Goal: Task Accomplishment & Management: Use online tool/utility

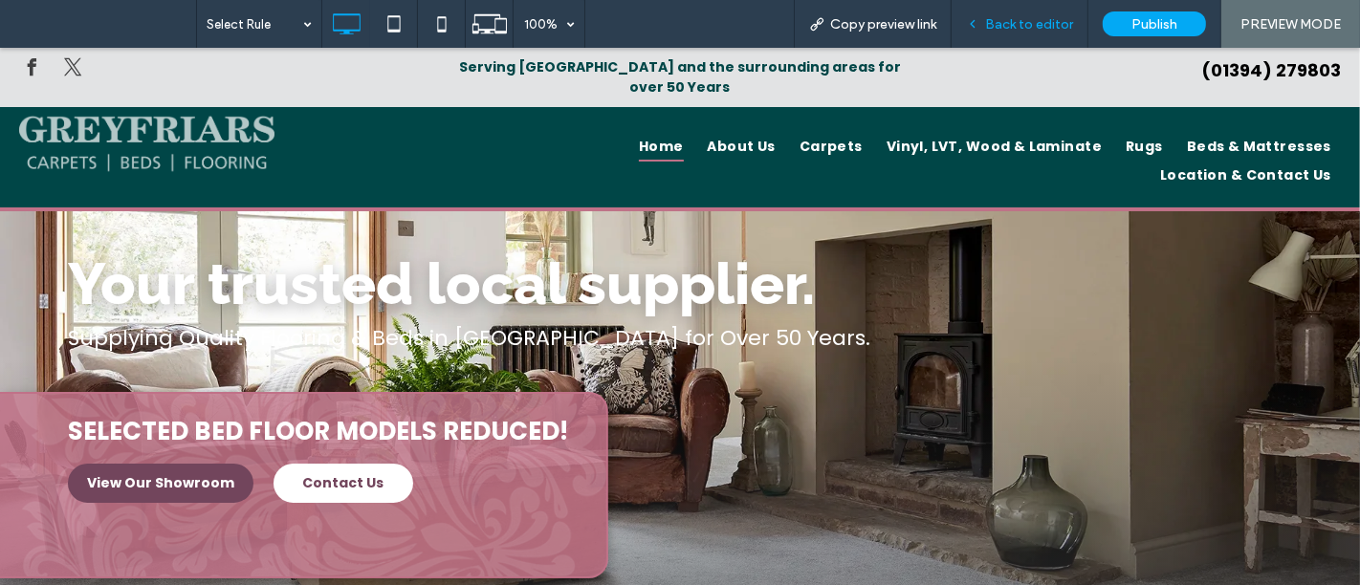
click at [1057, 16] on span "Back to editor" at bounding box center [1029, 24] width 88 height 16
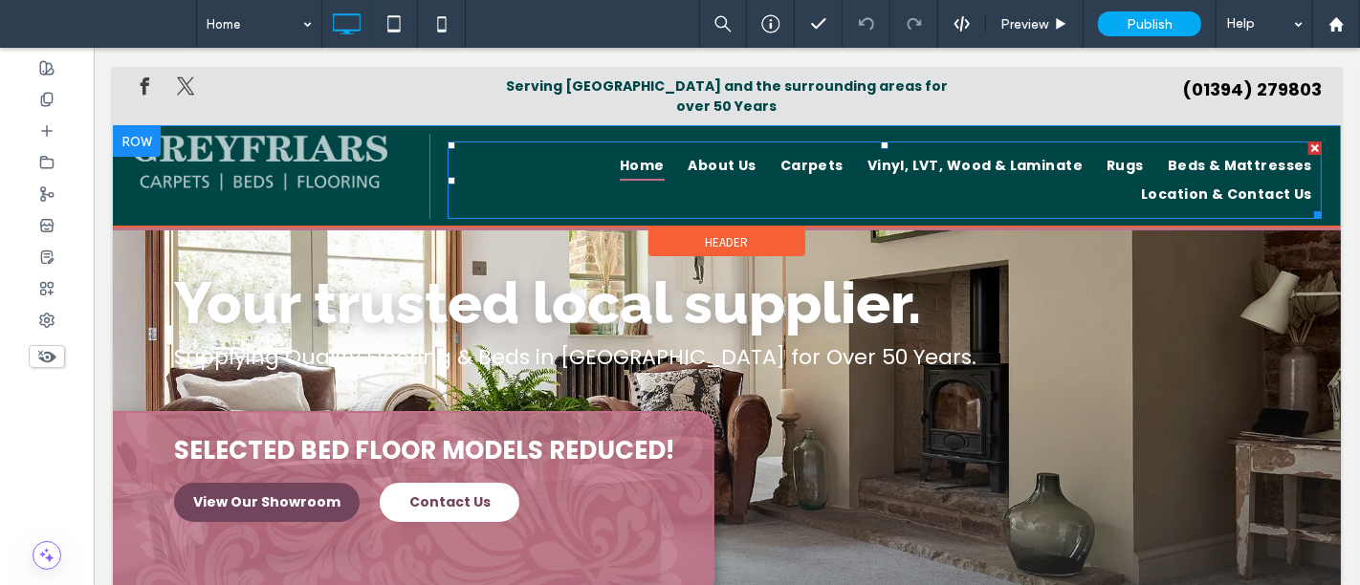
click at [740, 184] on ul "Home About Us Carpets Vinyl, LVT, Wood & Laminate Rugs Beds & Mattresses Locati…" at bounding box center [884, 180] width 874 height 58
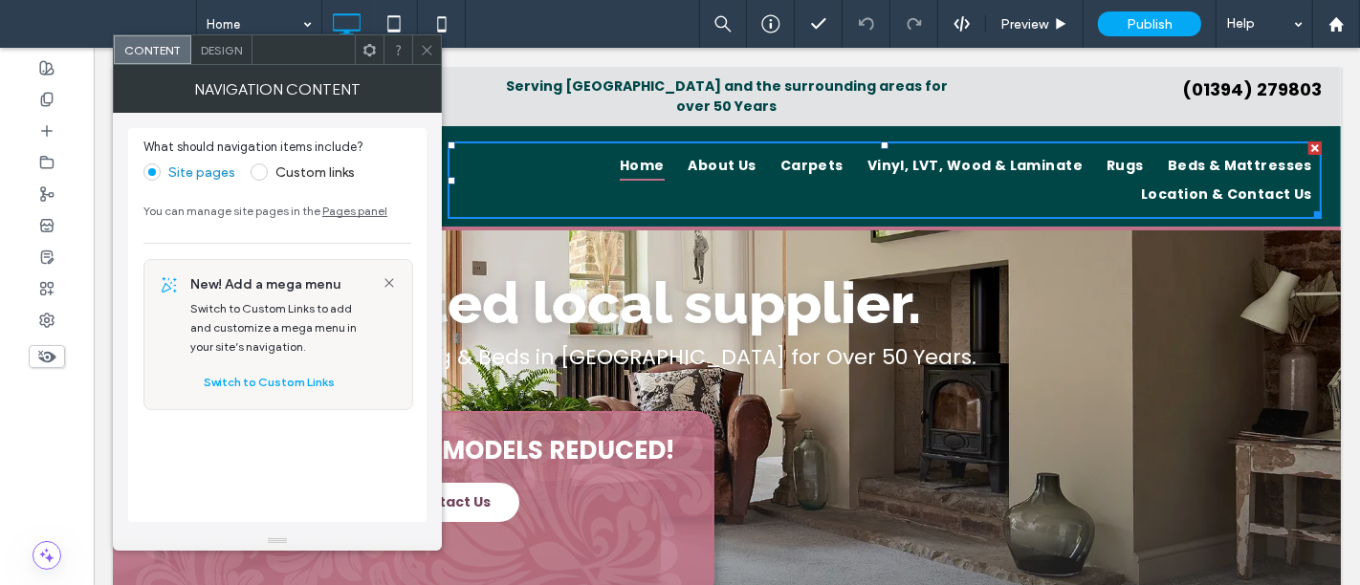
click at [224, 55] on span "Design" at bounding box center [221, 50] width 41 height 14
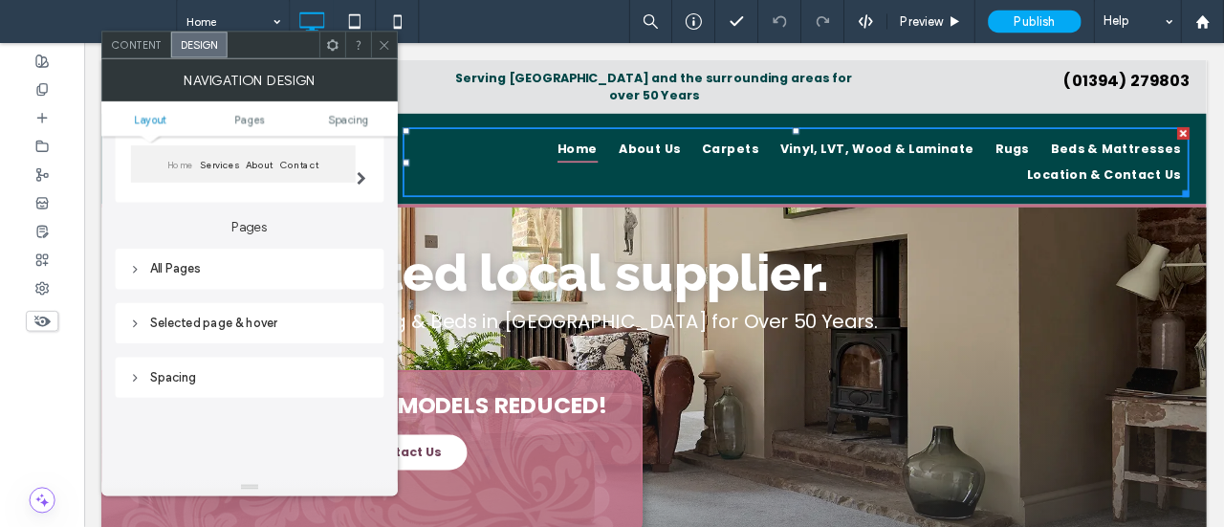
scroll to position [212, 0]
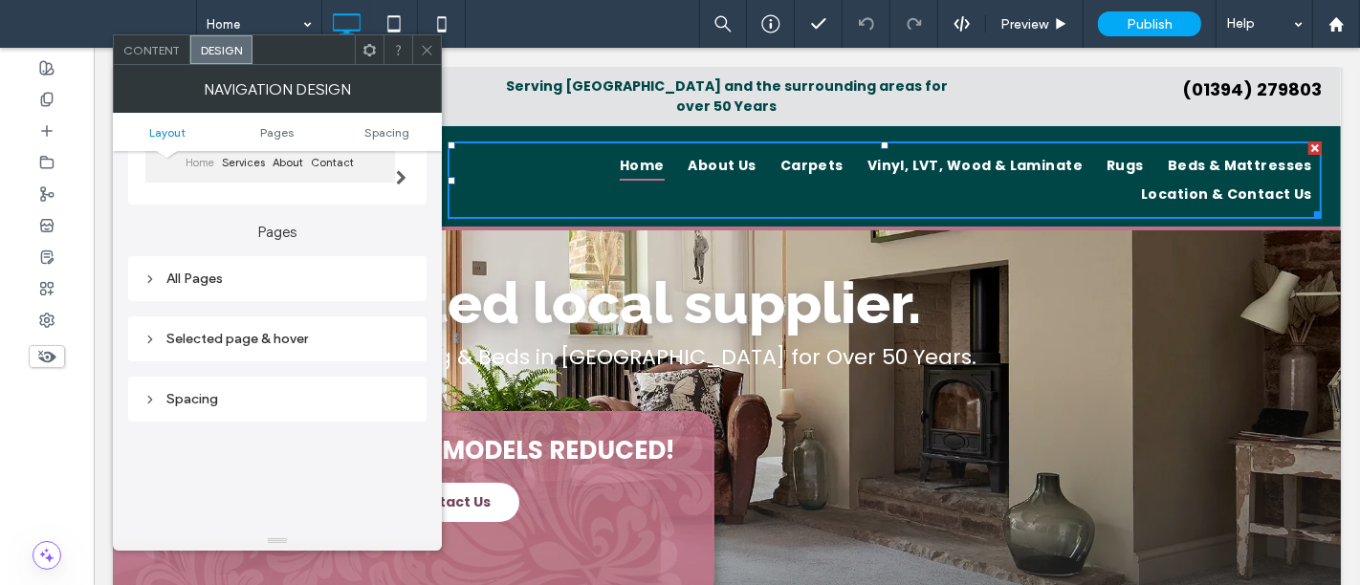
click at [231, 278] on div "All Pages" at bounding box center [277, 279] width 268 height 16
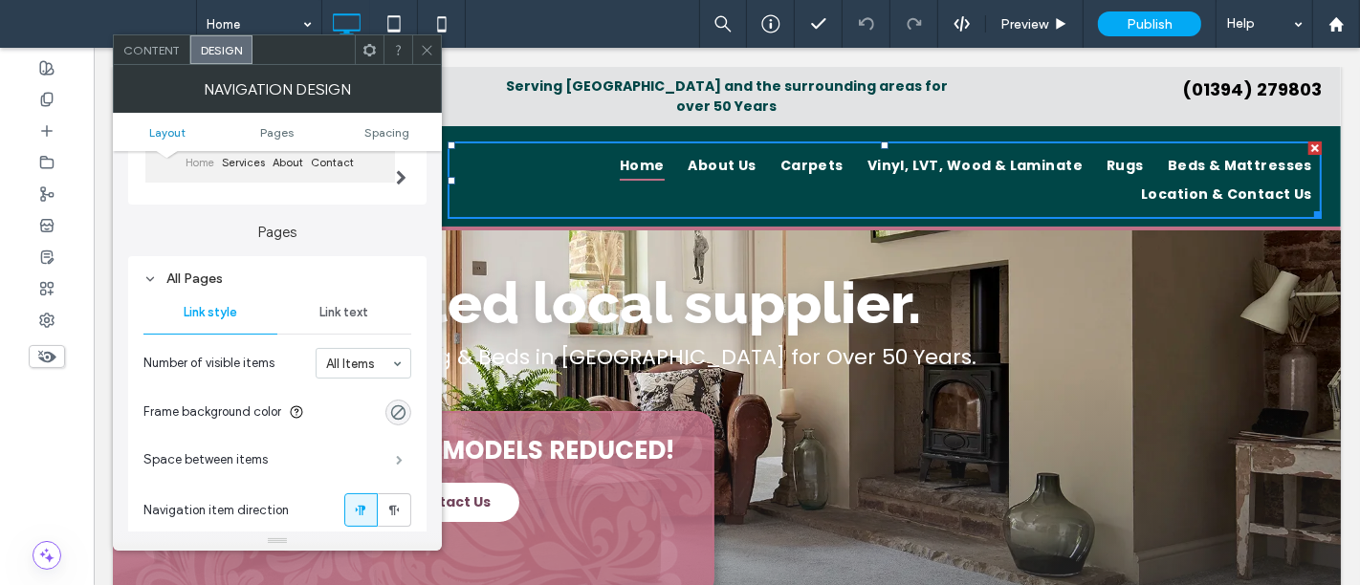
click at [398, 455] on span at bounding box center [399, 460] width 7 height 10
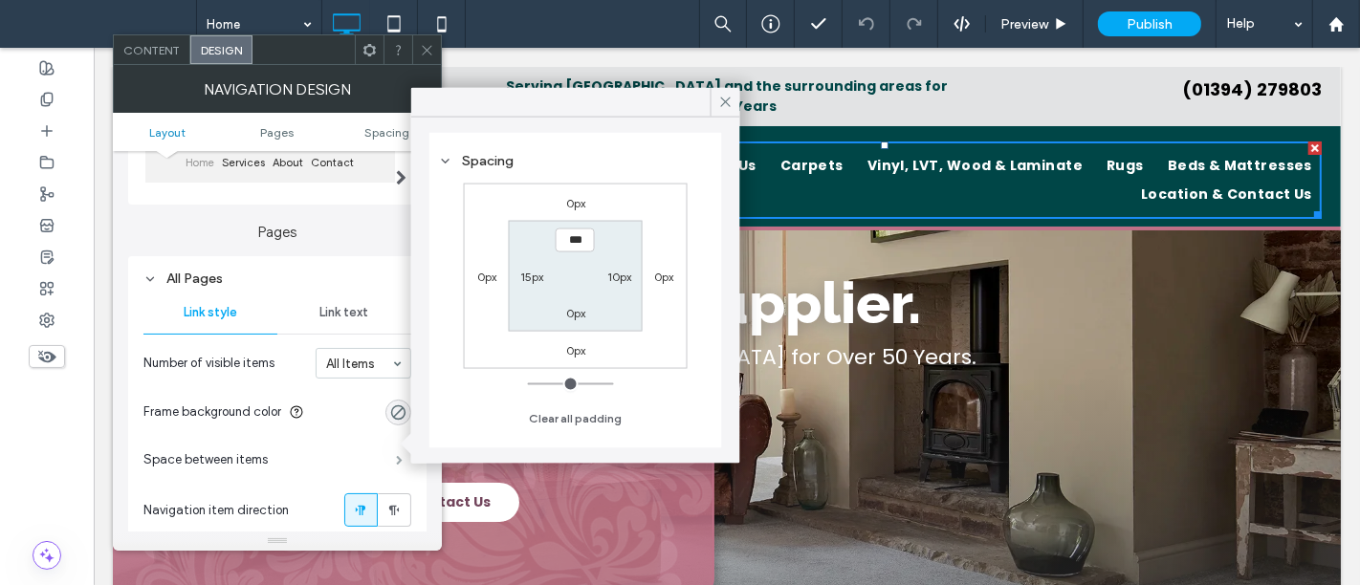
type input "**"
type input "*"
click at [616, 277] on input "***" at bounding box center [619, 276] width 39 height 24
type input "***"
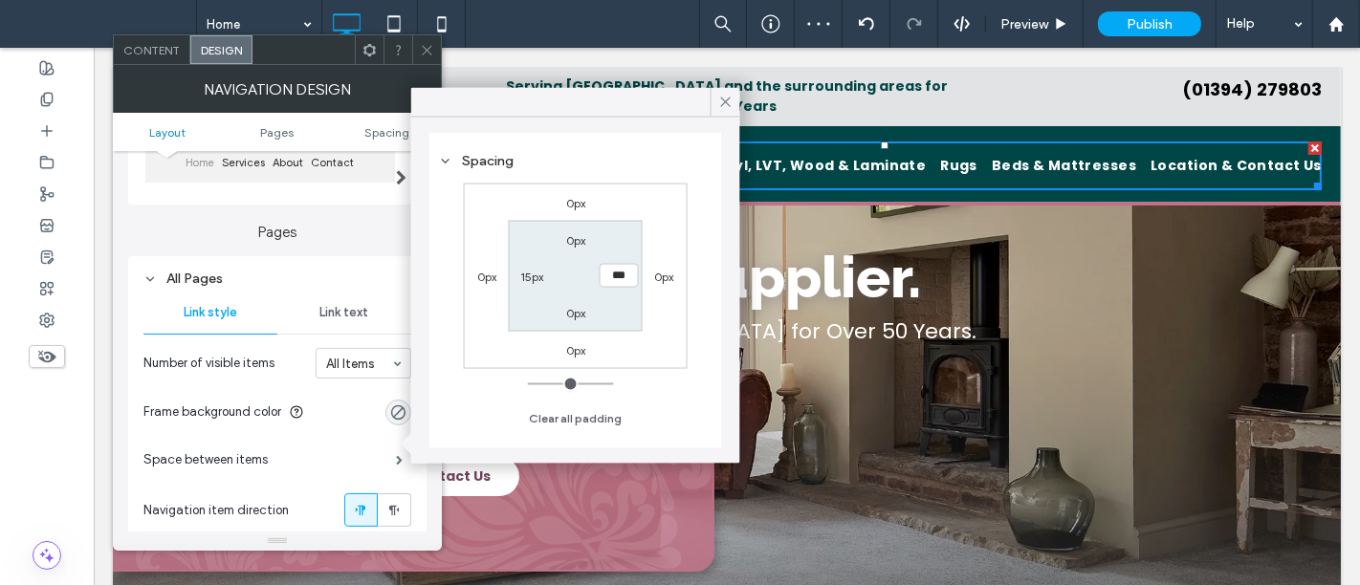
click at [538, 273] on label "15px" at bounding box center [531, 277] width 23 height 14
type input "**"
type input "****"
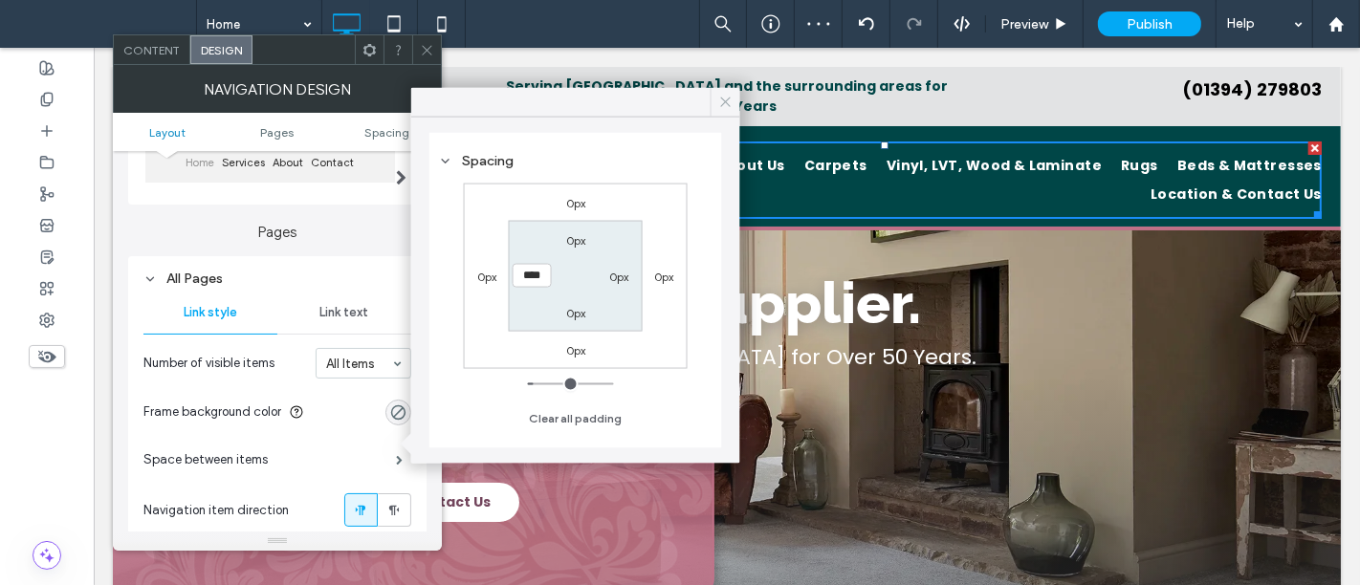
click at [727, 92] on span at bounding box center [725, 102] width 17 height 29
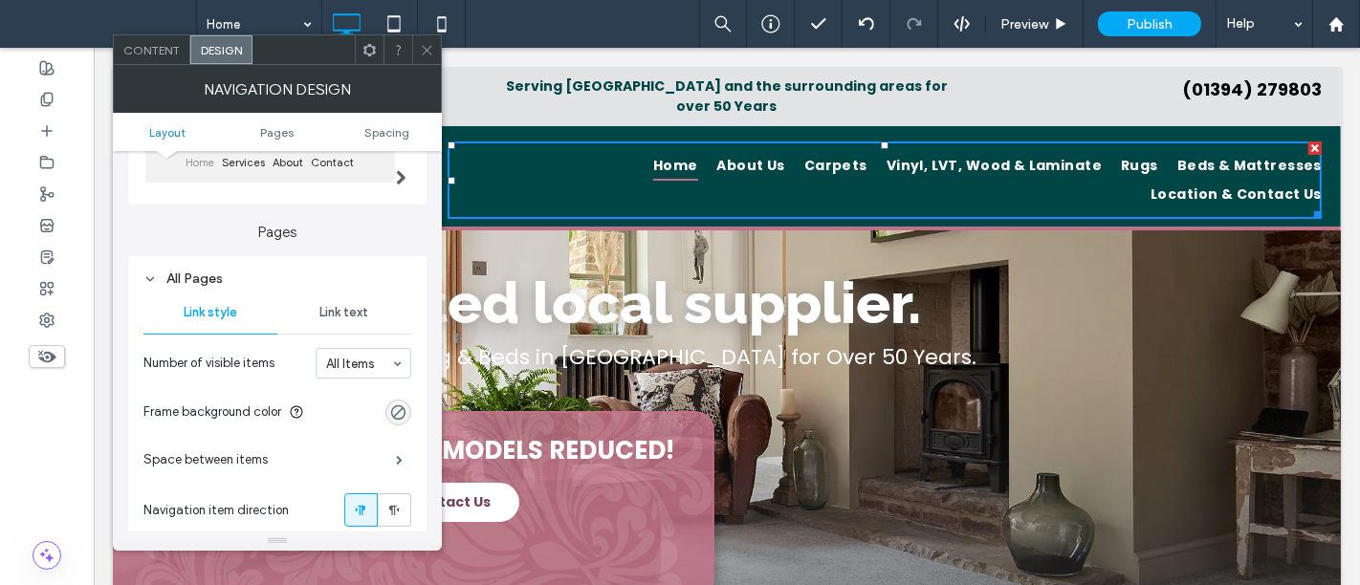
click at [437, 49] on div at bounding box center [426, 49] width 29 height 29
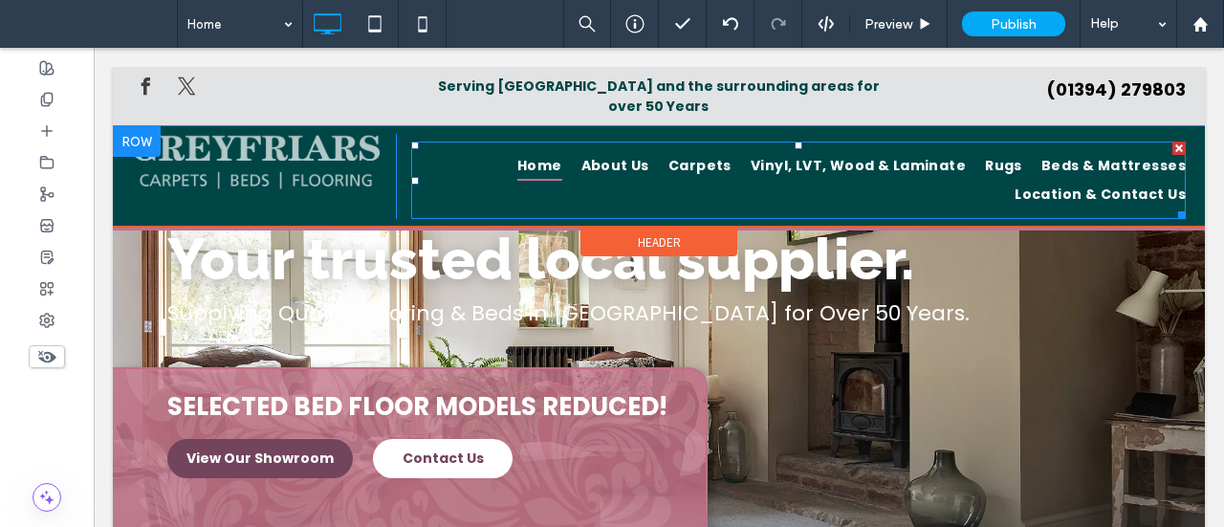
click at [515, 180] on ul "Home About Us Carpets Vinyl, LVT, Wood & Laminate Rugs Beds & Mattresses Locati…" at bounding box center [798, 180] width 775 height 58
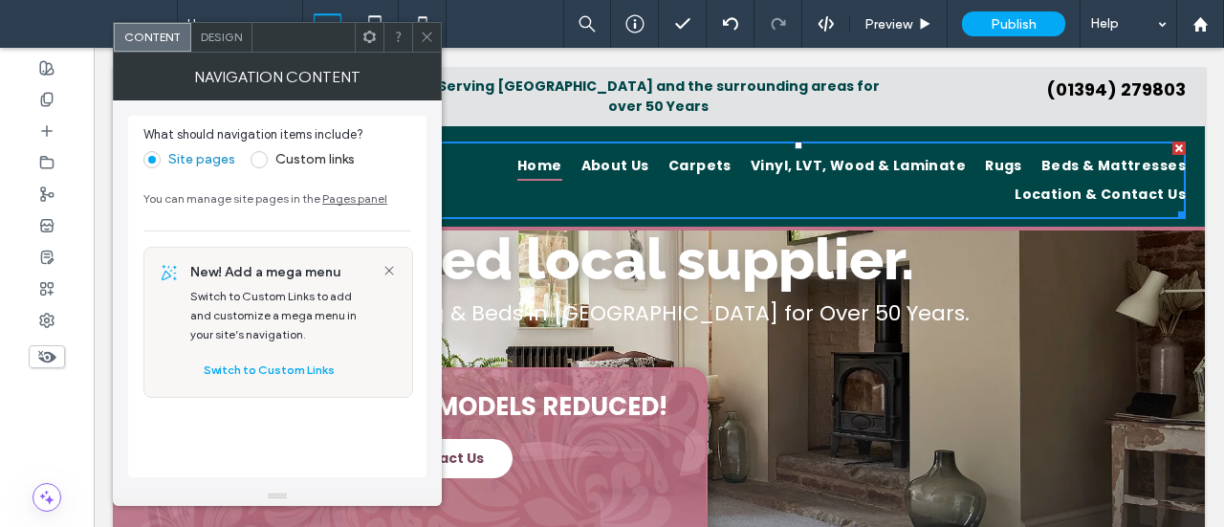
click at [224, 39] on span "Design" at bounding box center [221, 37] width 41 height 14
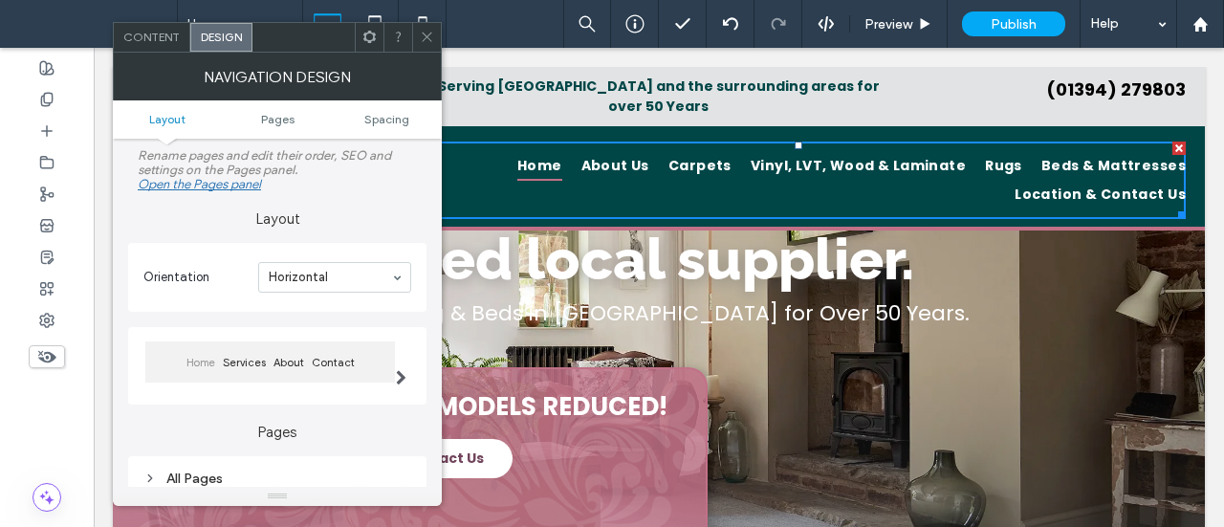
scroll to position [191, 0]
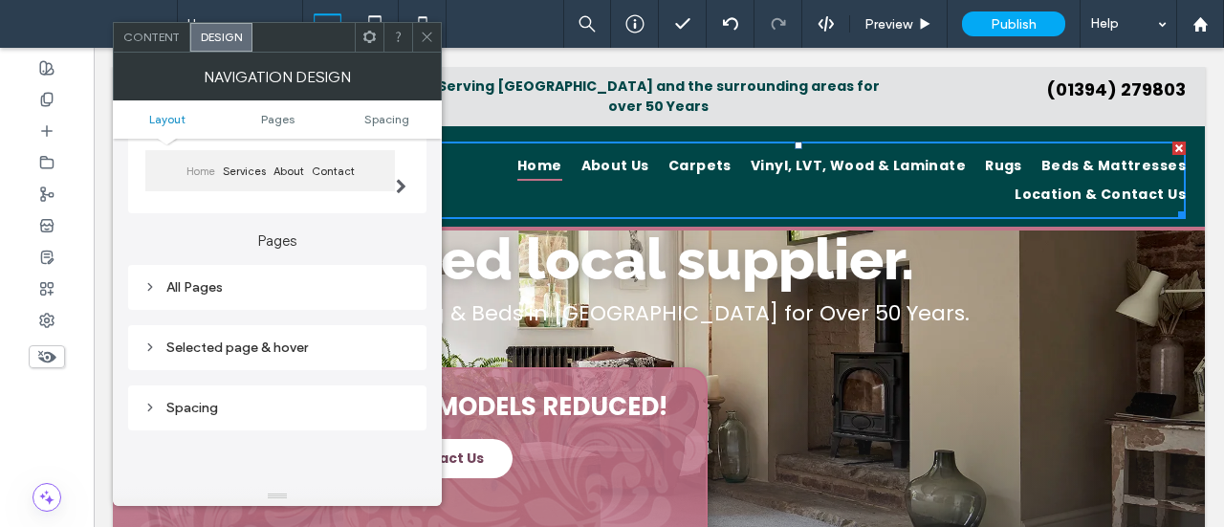
click at [199, 295] on div "All Pages" at bounding box center [277, 287] width 268 height 16
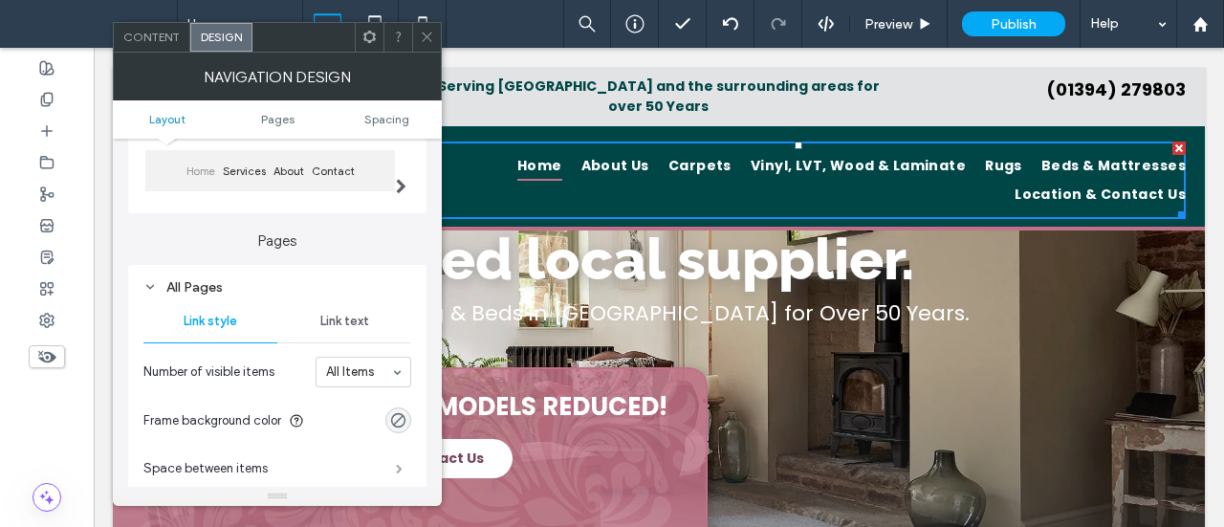
click at [396, 466] on span at bounding box center [399, 469] width 7 height 10
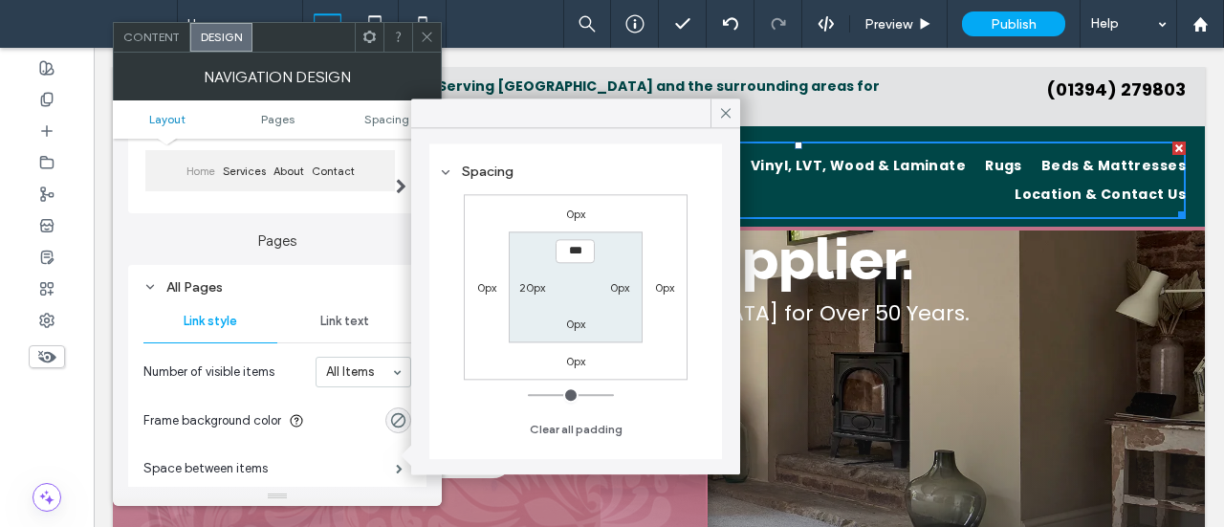
click at [519, 280] on div "20px" at bounding box center [532, 286] width 26 height 19
click at [519, 292] on label "20px" at bounding box center [532, 287] width 26 height 14
type input "**"
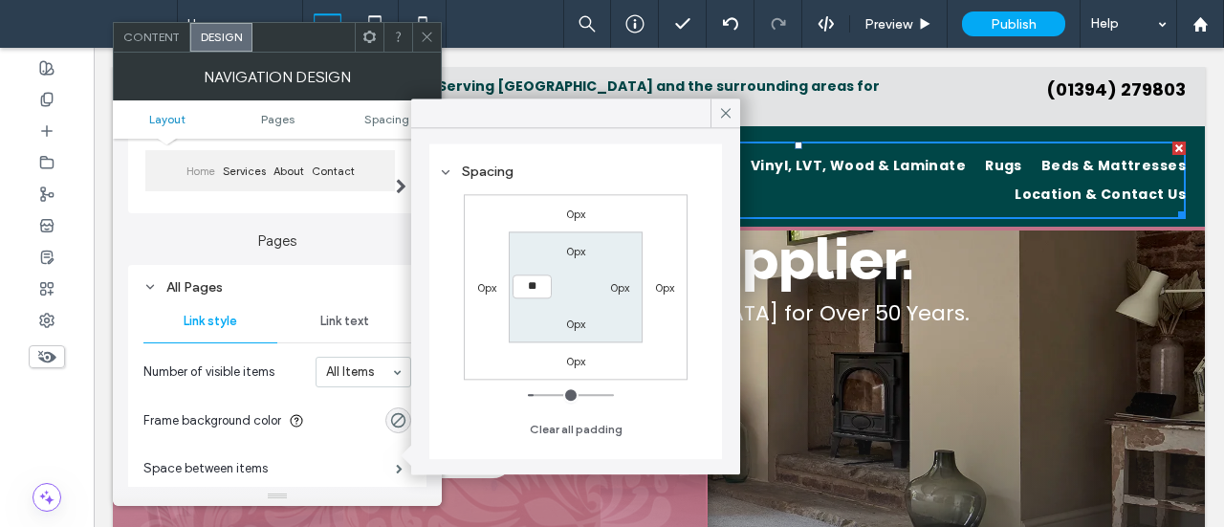
type input "****"
click at [732, 110] on icon at bounding box center [725, 112] width 17 height 17
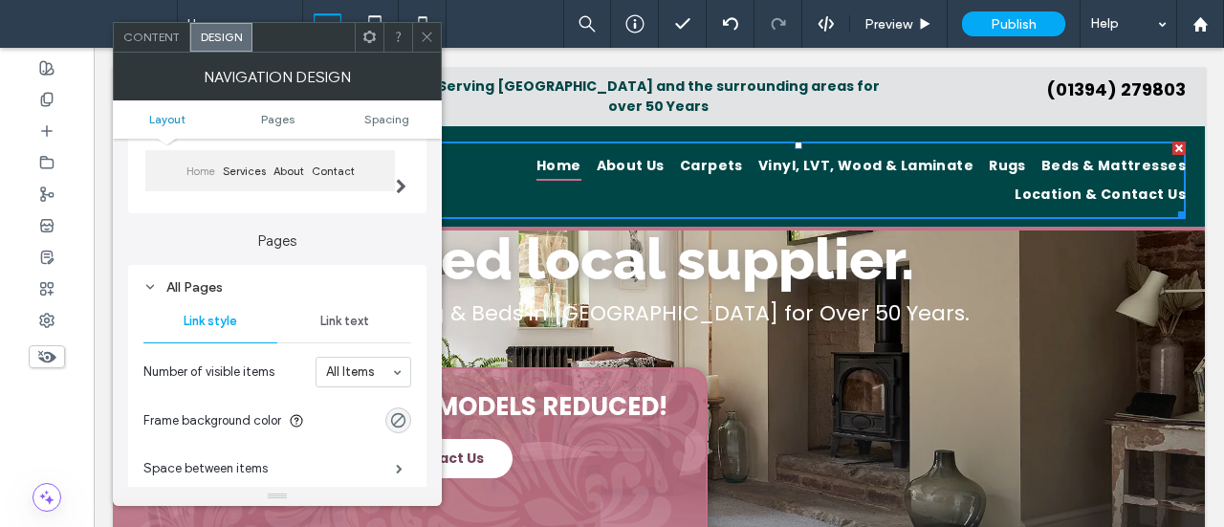
click at [428, 30] on icon at bounding box center [427, 37] width 14 height 14
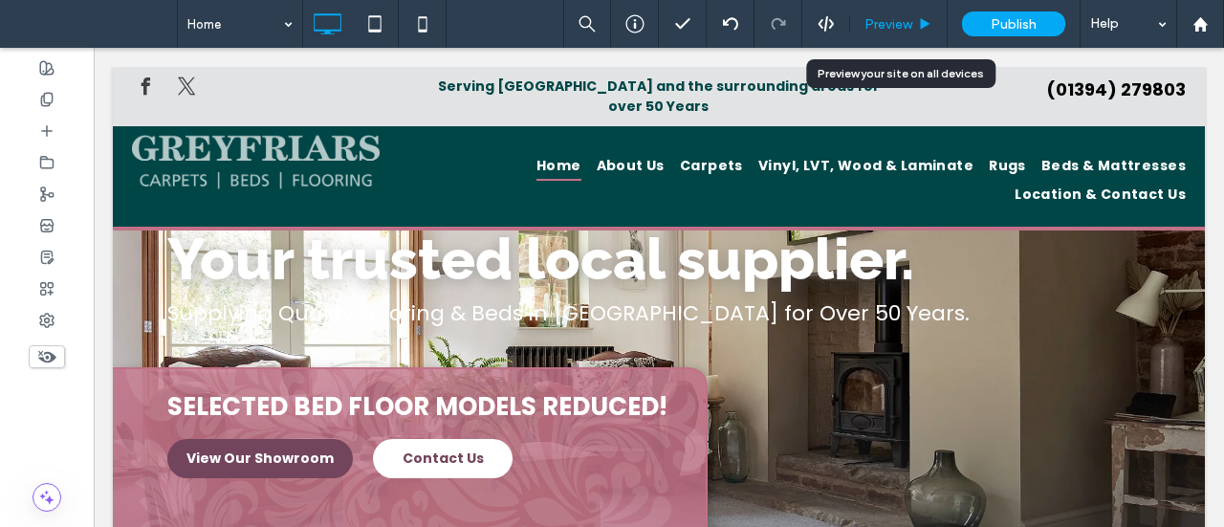
drag, startPoint x: 901, startPoint y: 24, endPoint x: 464, endPoint y: 166, distance: 459.7
click at [901, 24] on span "Preview" at bounding box center [888, 24] width 48 height 16
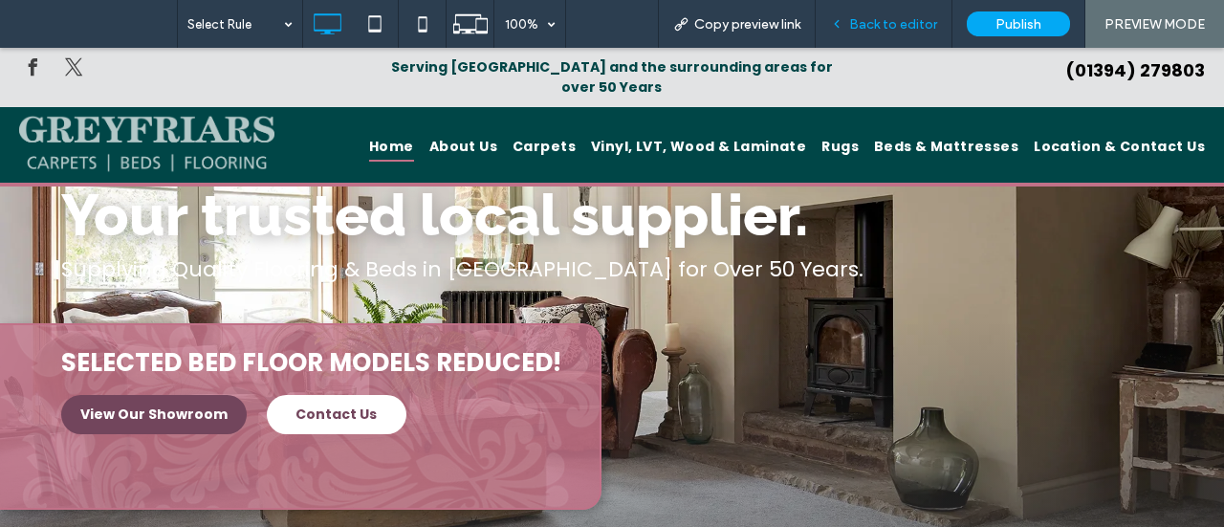
click at [885, 25] on span "Back to editor" at bounding box center [893, 24] width 88 height 16
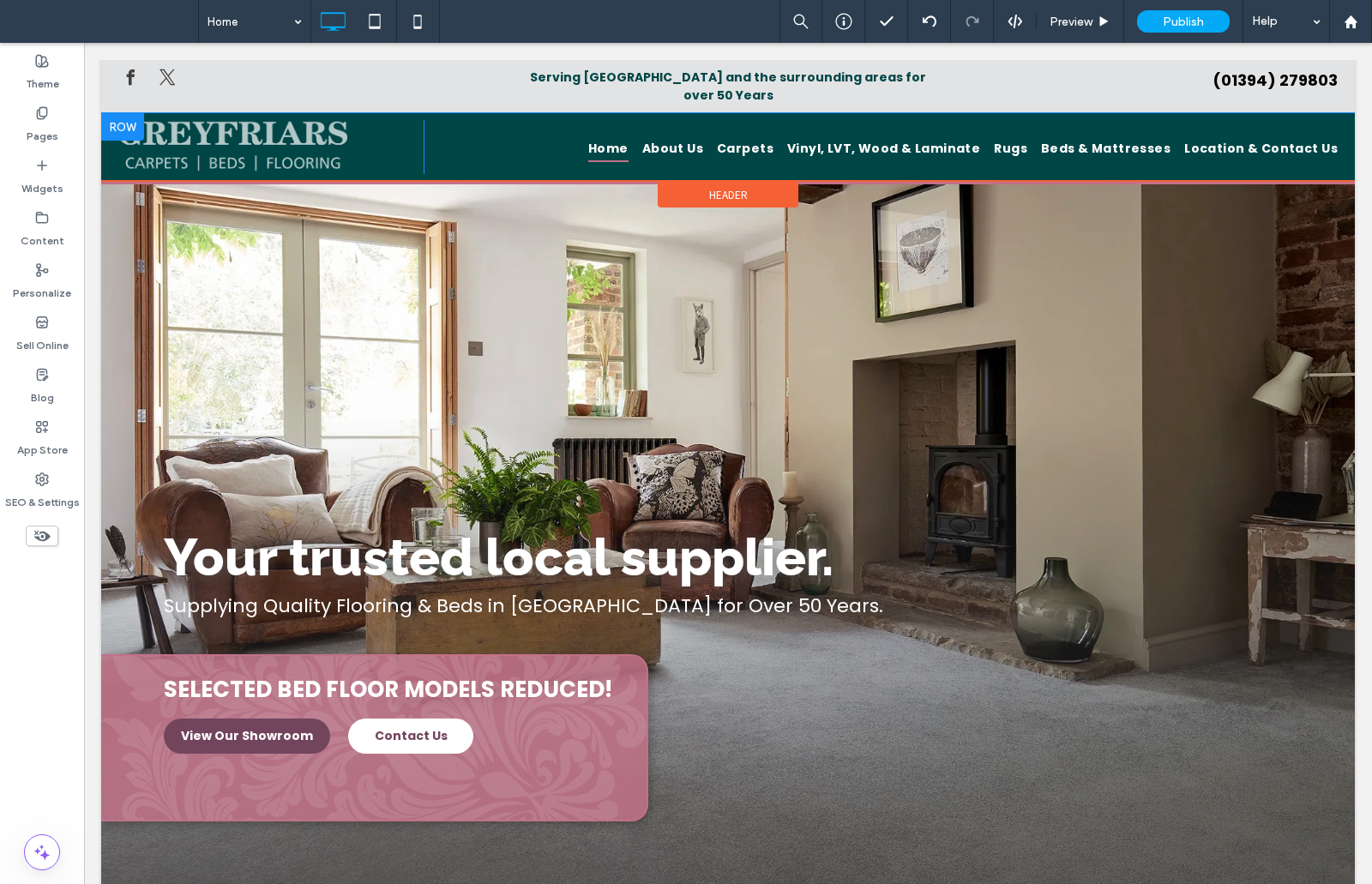
click at [514, 152] on div "Home About Us Carpets Vinyl, LVT, Wood & Laminate Rugs Beds & Mattresses Locati…" at bounding box center [881, 147] width 915 height 54
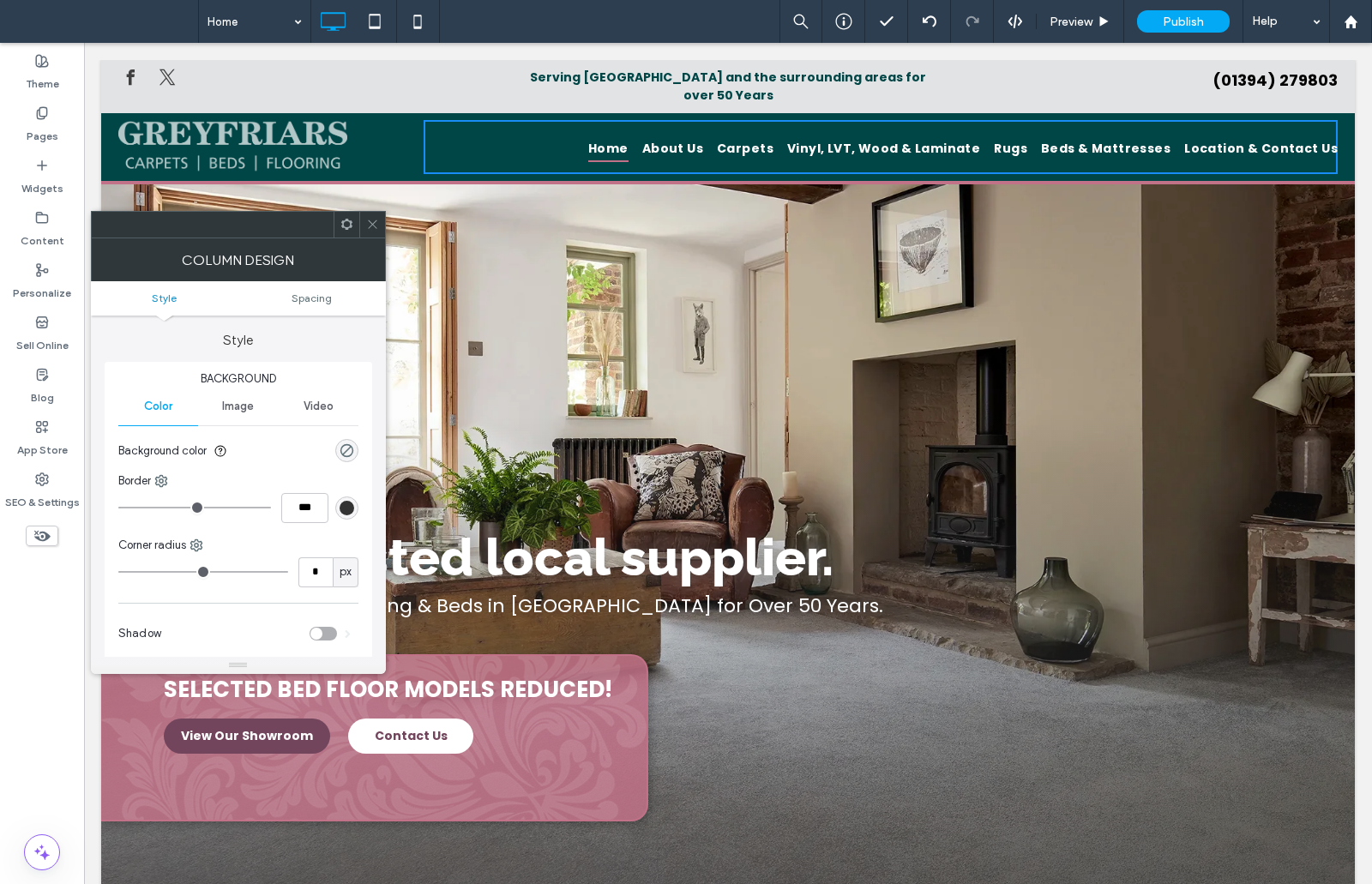
click at [371, 155] on div "Click To Paste" at bounding box center [271, 147] width 305 height 54
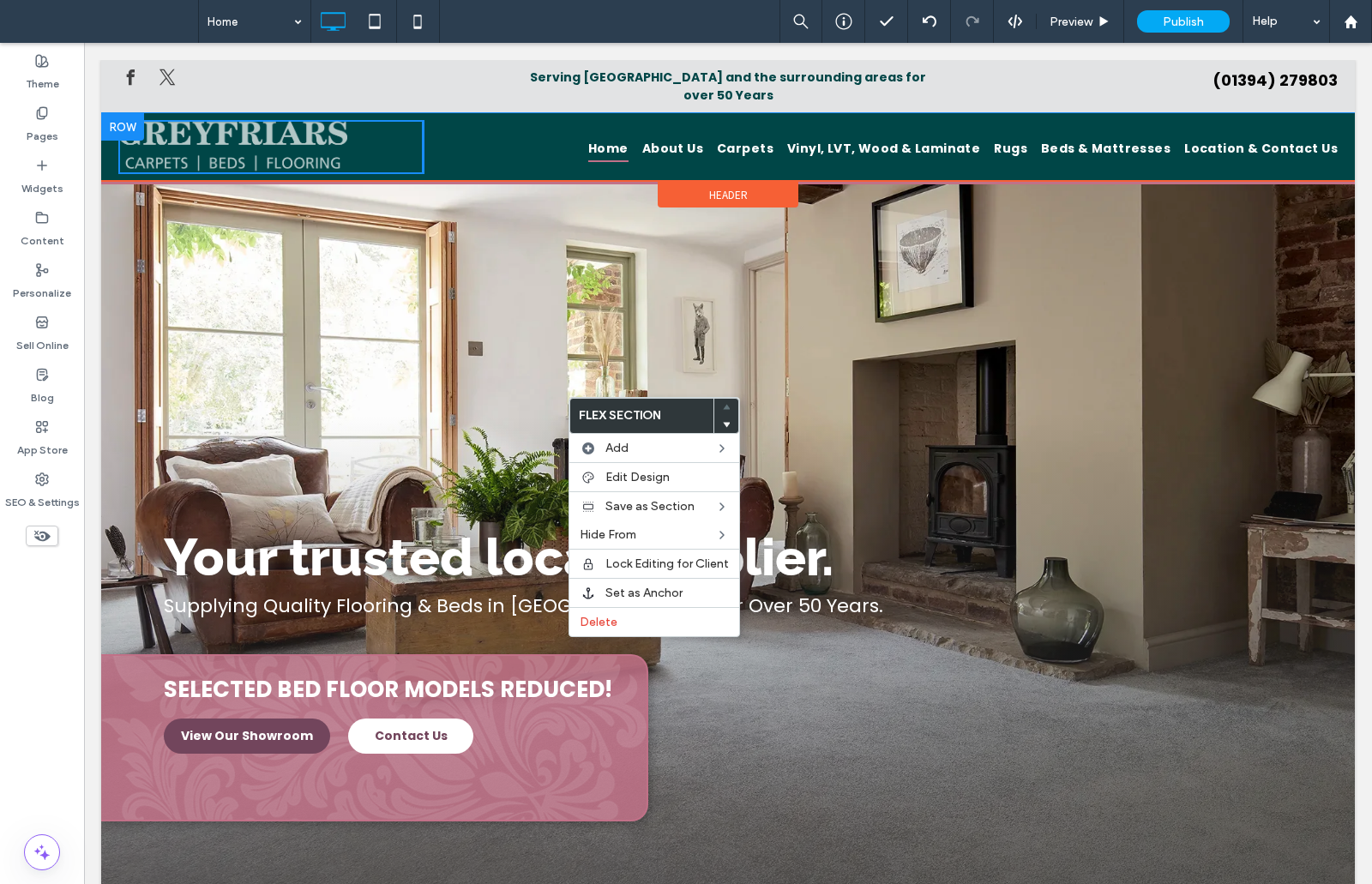
click at [402, 133] on div "Click To Paste" at bounding box center [271, 147] width 305 height 54
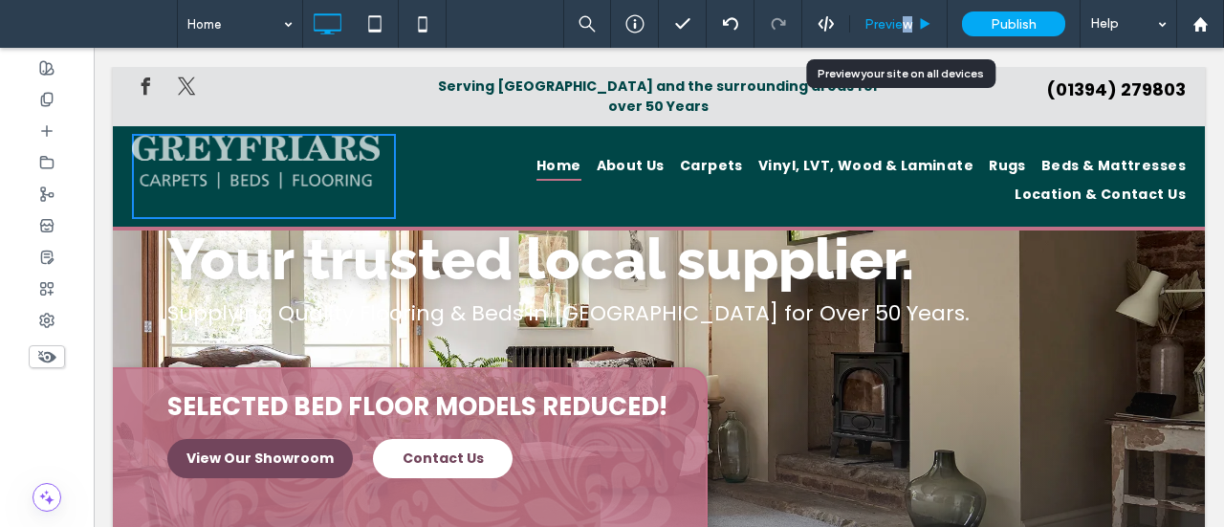
click at [908, 16] on span "Preview" at bounding box center [888, 24] width 48 height 16
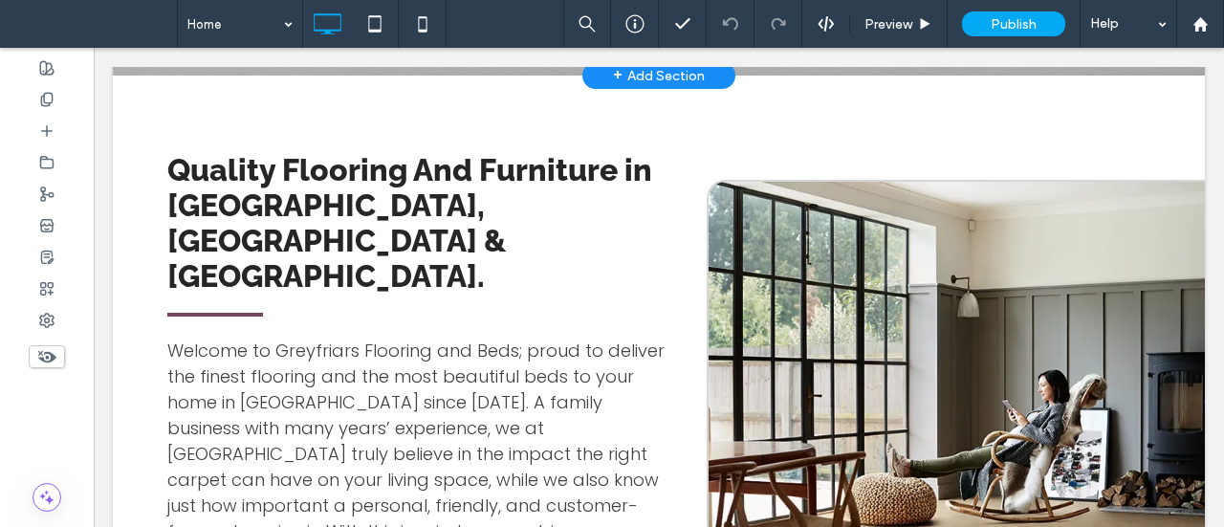
scroll to position [287, 0]
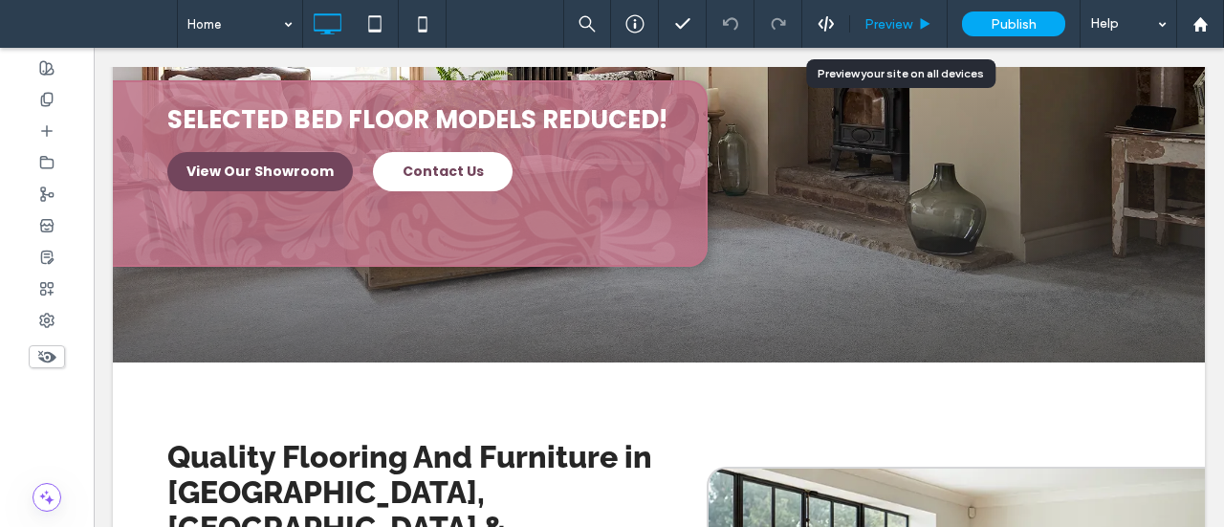
click at [900, 20] on span "Preview" at bounding box center [888, 24] width 48 height 16
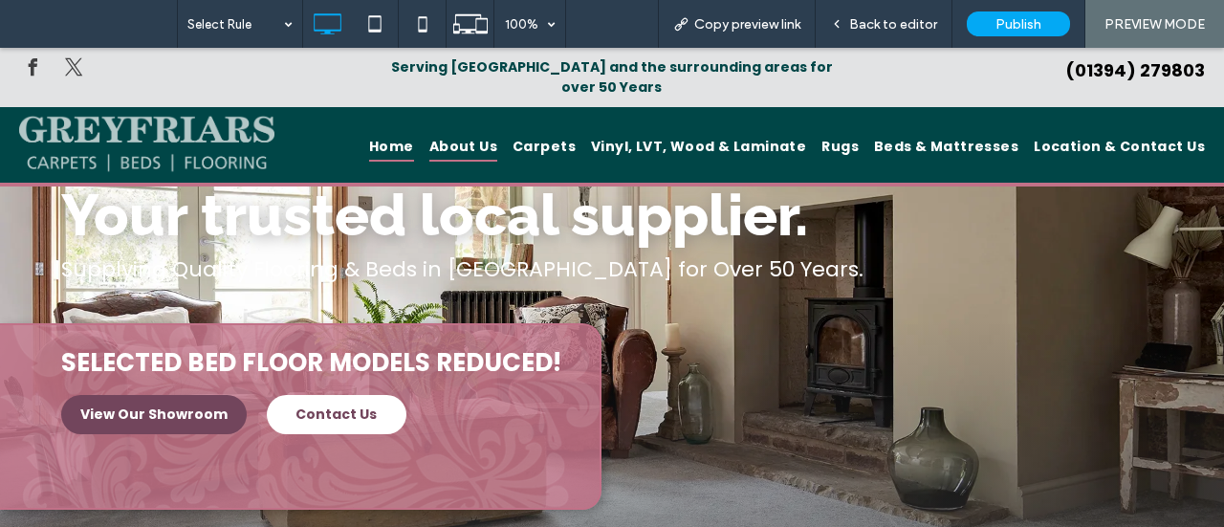
click at [497, 132] on span "About Us" at bounding box center [463, 147] width 68 height 30
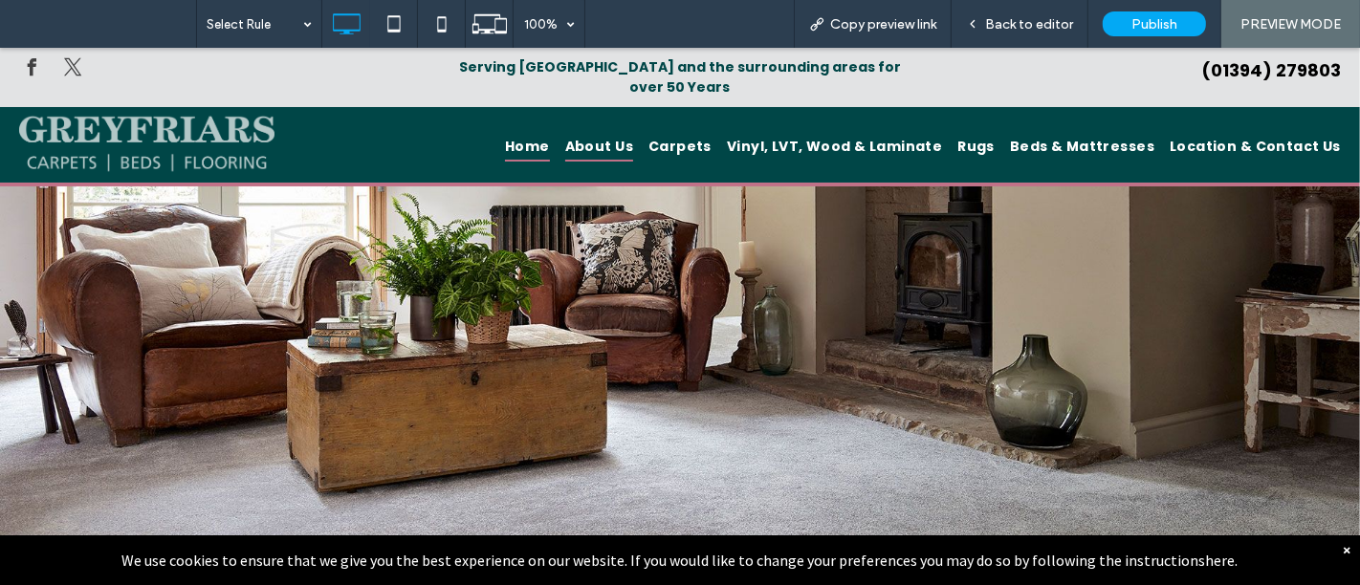
click at [550, 132] on span "Home" at bounding box center [527, 147] width 45 height 30
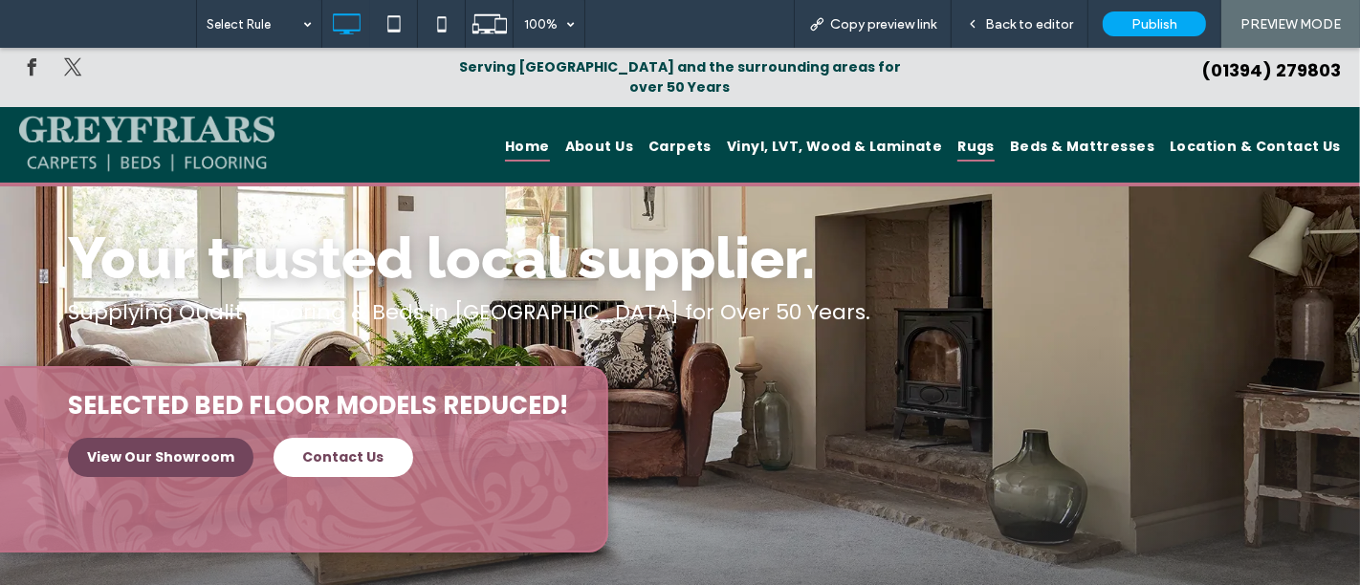
click at [975, 132] on span "Rugs" at bounding box center [975, 147] width 37 height 30
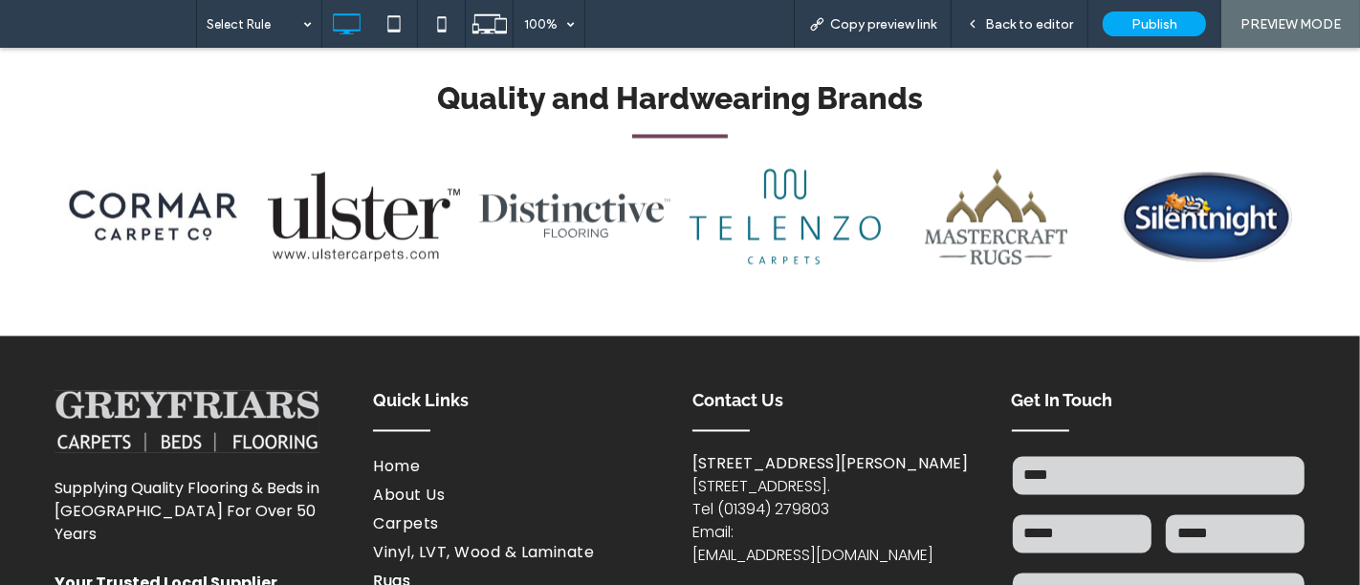
scroll to position [2975, 0]
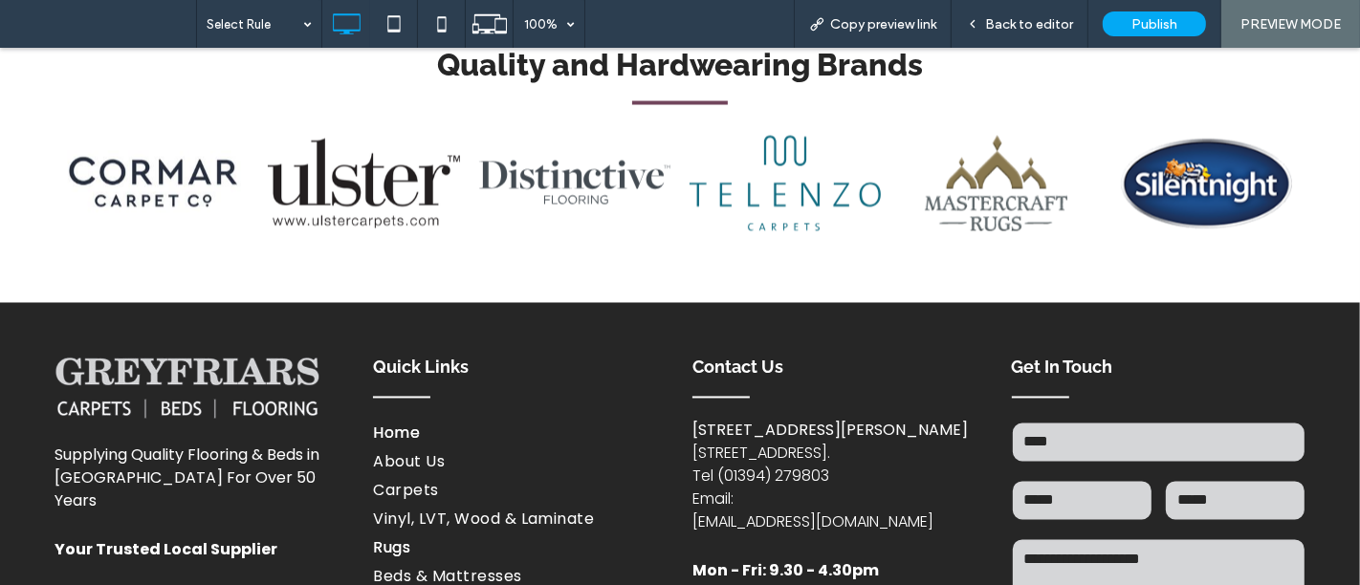
click at [399, 423] on span "Home" at bounding box center [396, 434] width 47 height 23
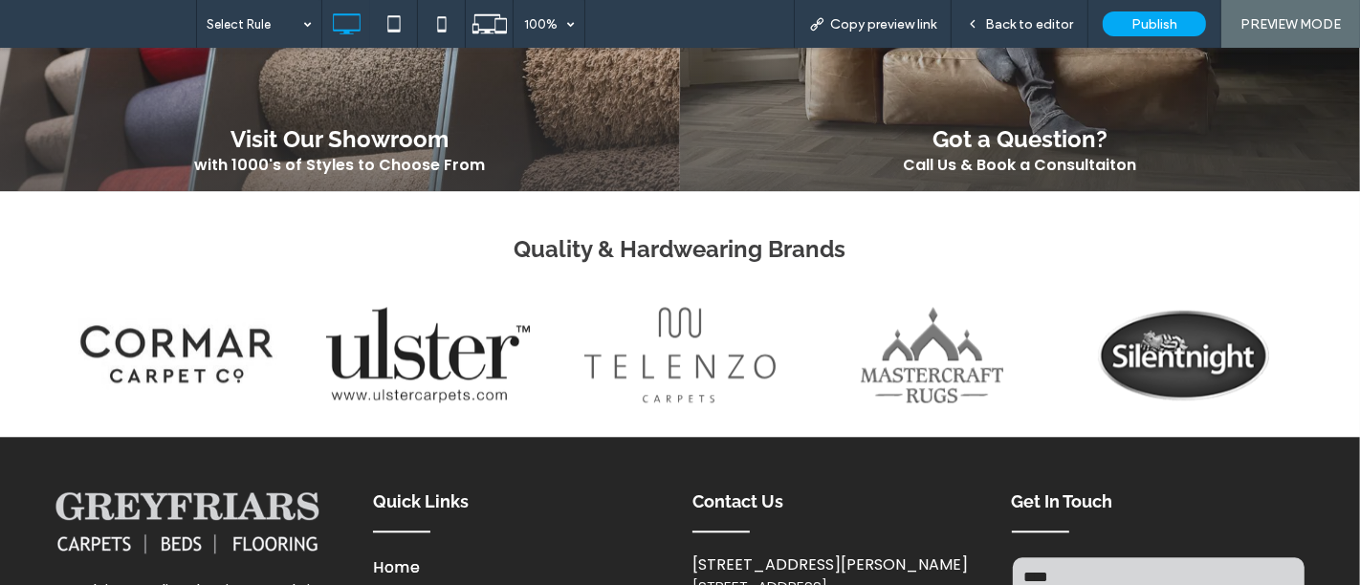
scroll to position [4143, 0]
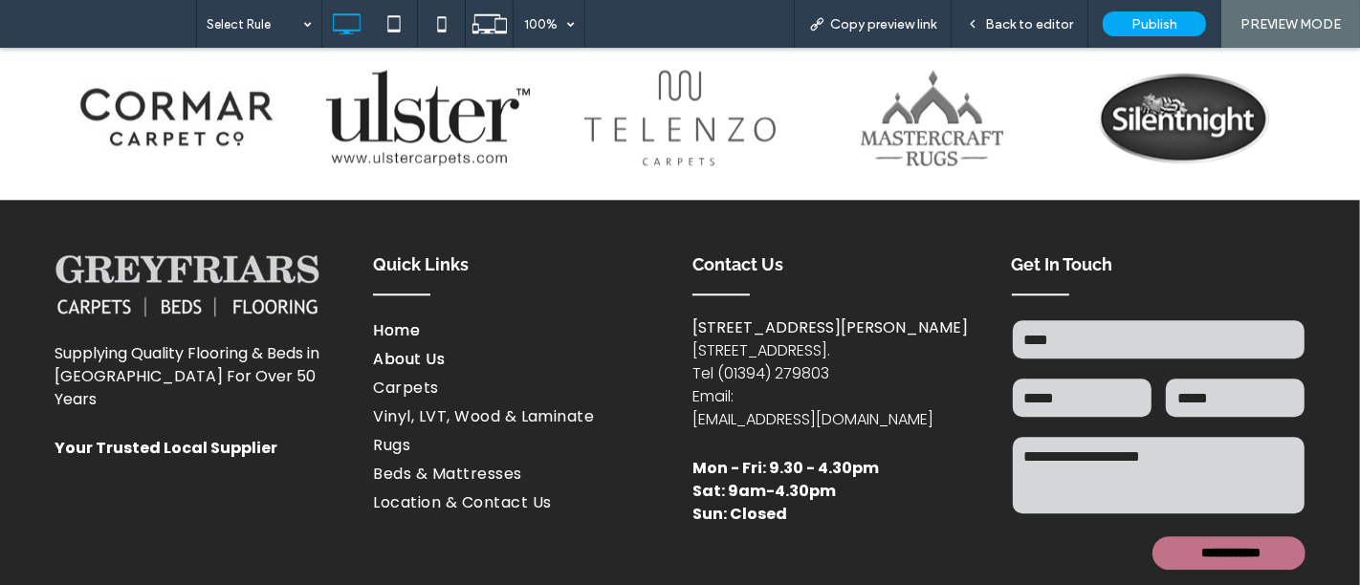
click at [409, 348] on span "About Us" at bounding box center [409, 359] width 72 height 23
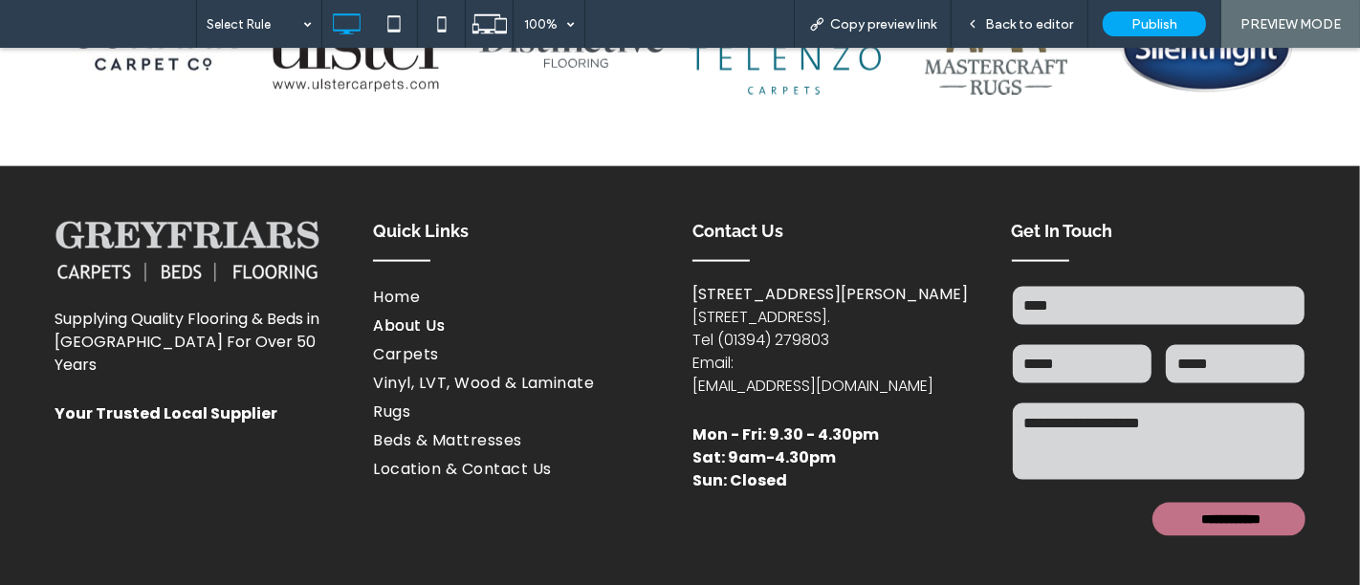
scroll to position [2316, 0]
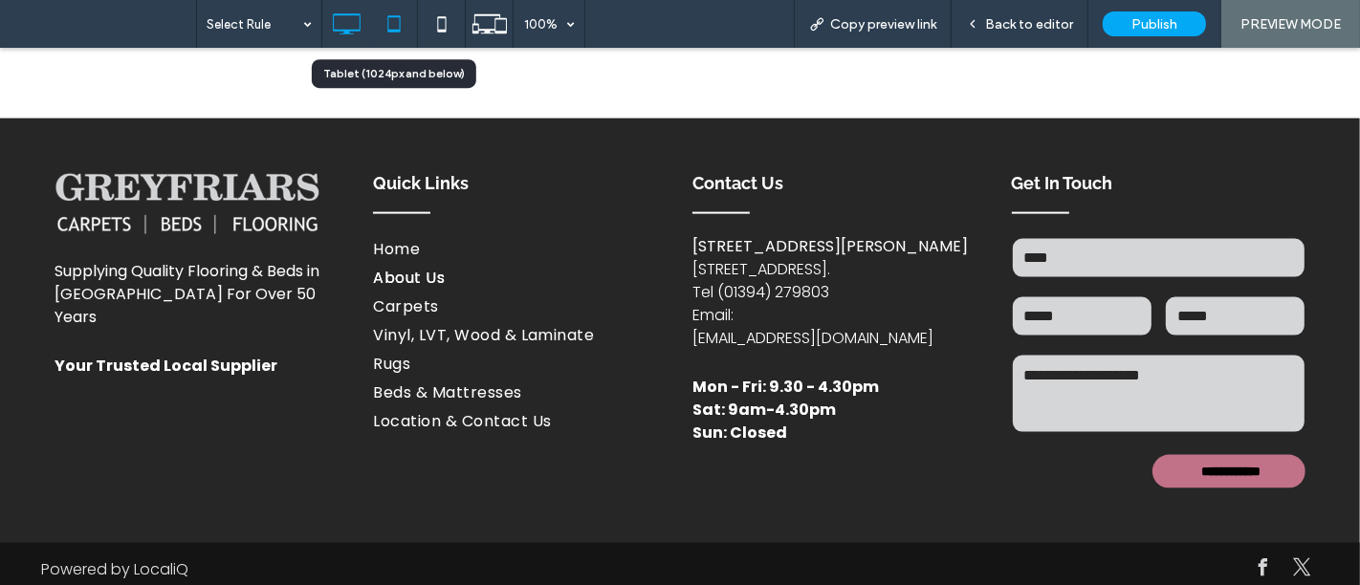
click at [399, 23] on use at bounding box center [393, 23] width 12 height 16
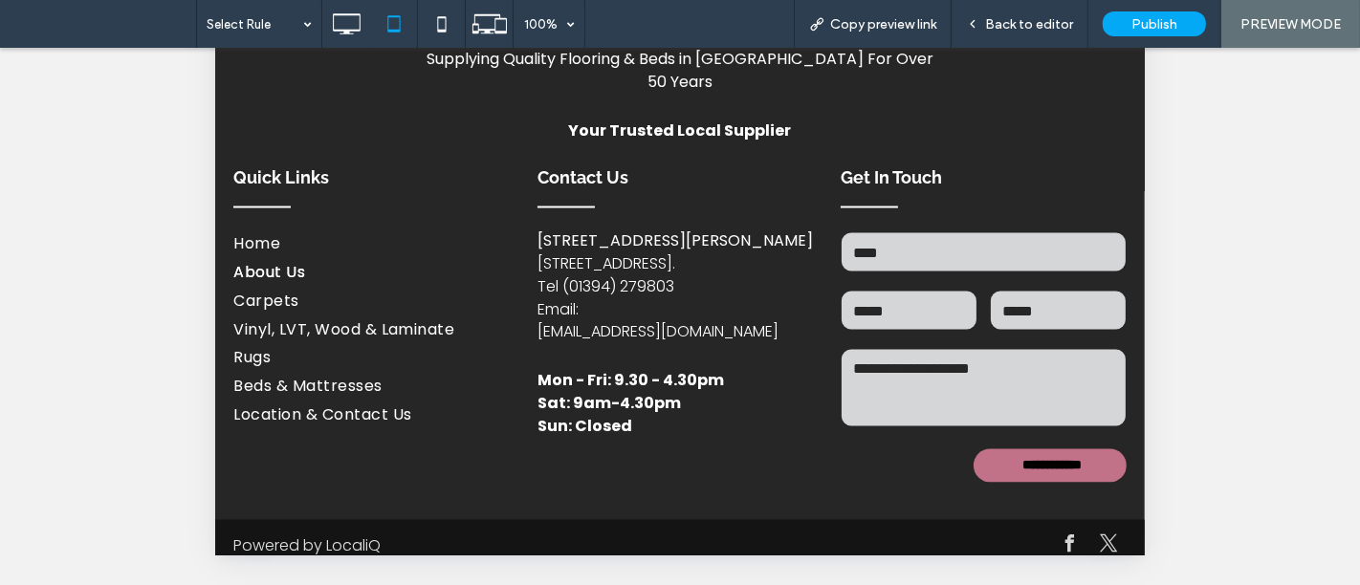
scroll to position [2054, 0]
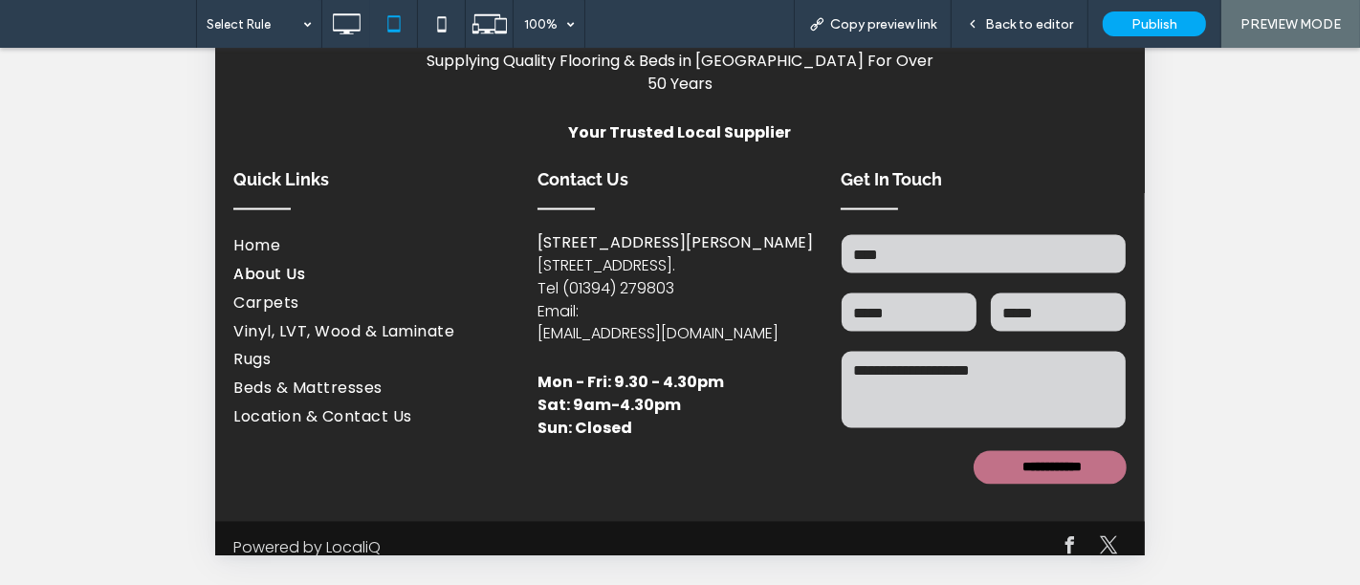
click at [594, 373] on strong "Mon - Fri: 9.30 - 4.30pm" at bounding box center [629, 384] width 186 height 22
click at [1027, 14] on div "Back to editor" at bounding box center [1019, 24] width 137 height 48
click at [1042, 17] on span "Back to editor" at bounding box center [1029, 24] width 88 height 16
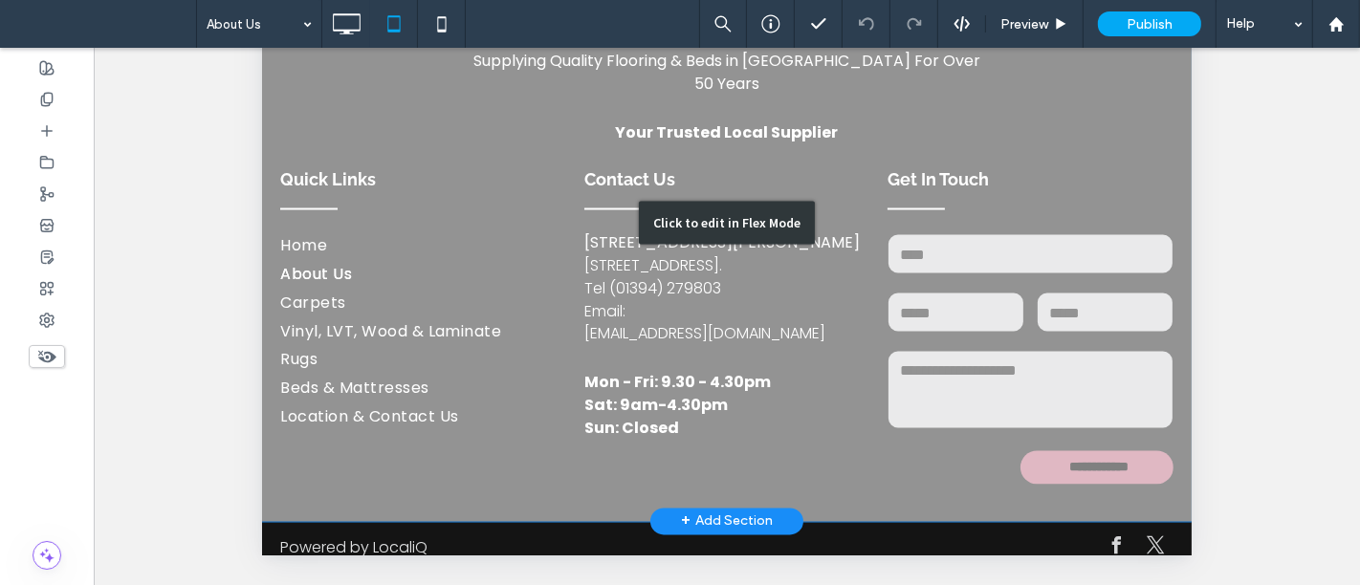
click at [680, 351] on div "Click to edit in Flex Mode" at bounding box center [725, 224] width 929 height 597
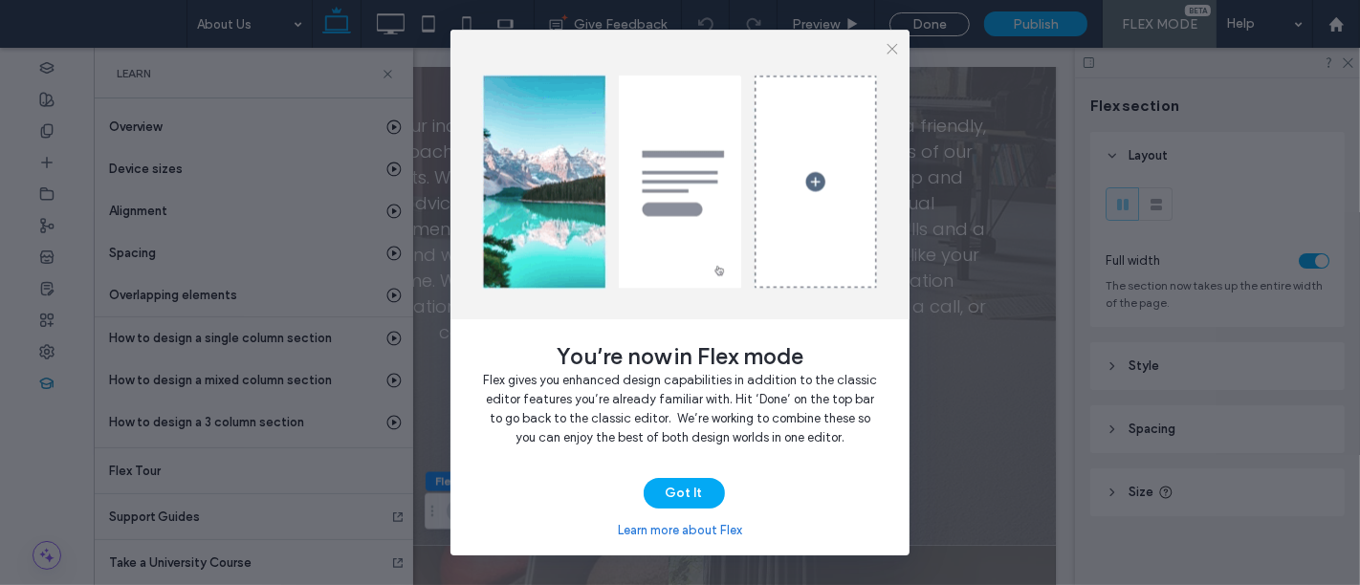
scroll to position [1989, 0]
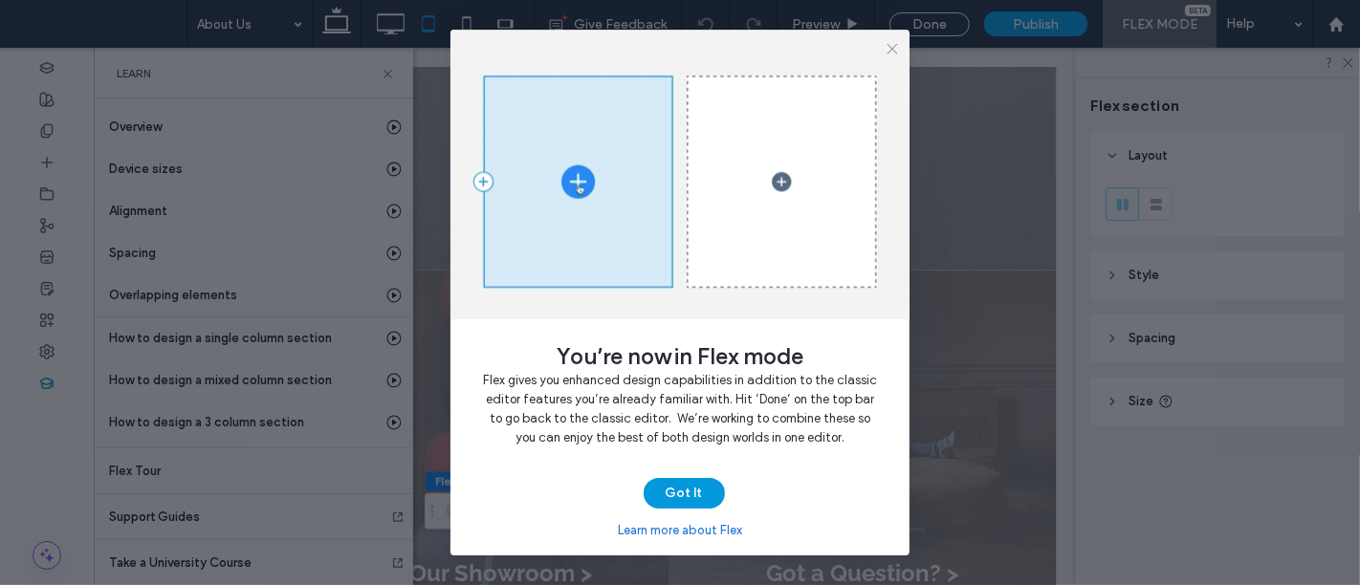
click at [697, 495] on button "Got It" at bounding box center [684, 493] width 81 height 31
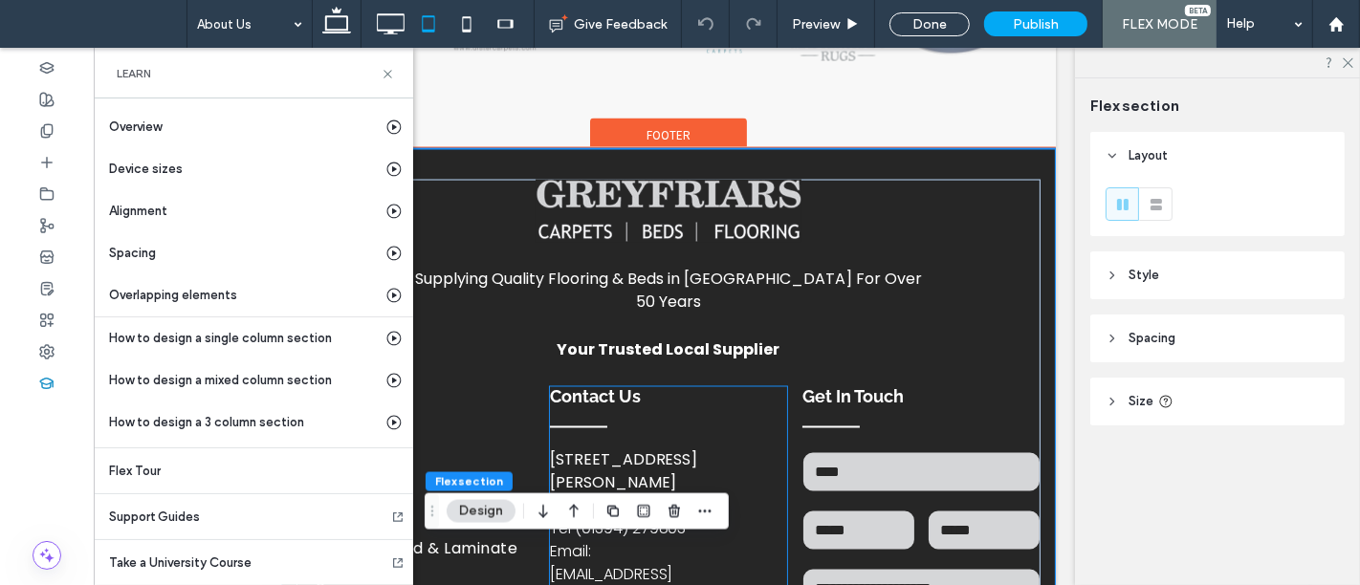
scroll to position [705, 67]
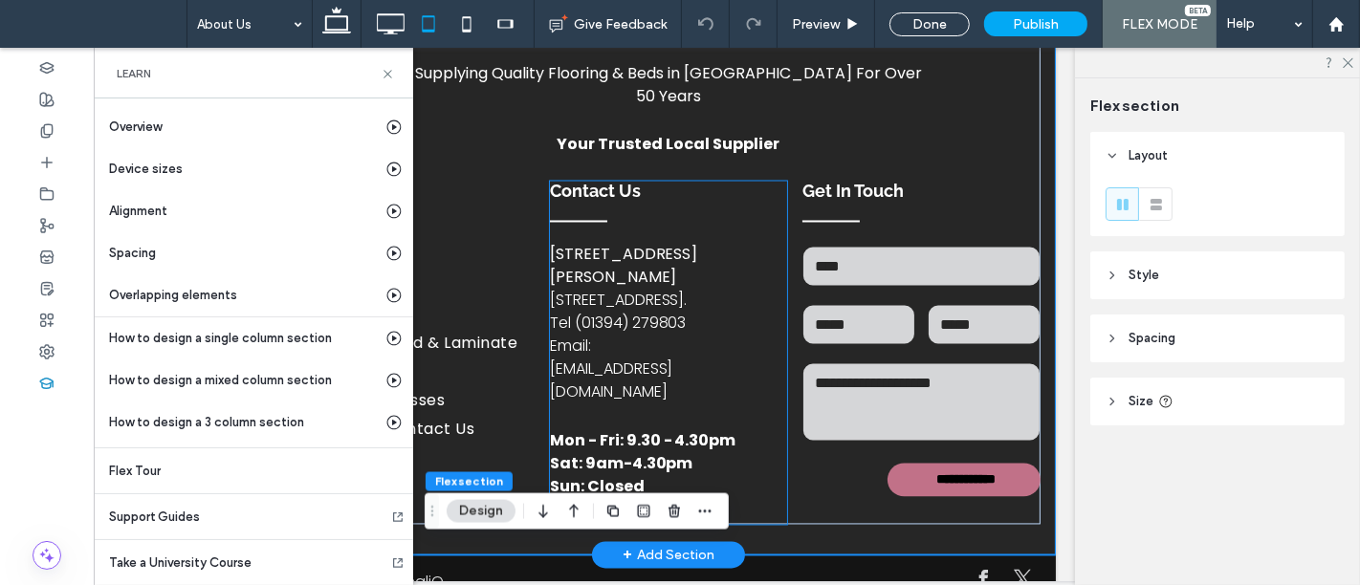
click at [617, 454] on strong "Sat: 9am-4.30pm" at bounding box center [620, 465] width 143 height 22
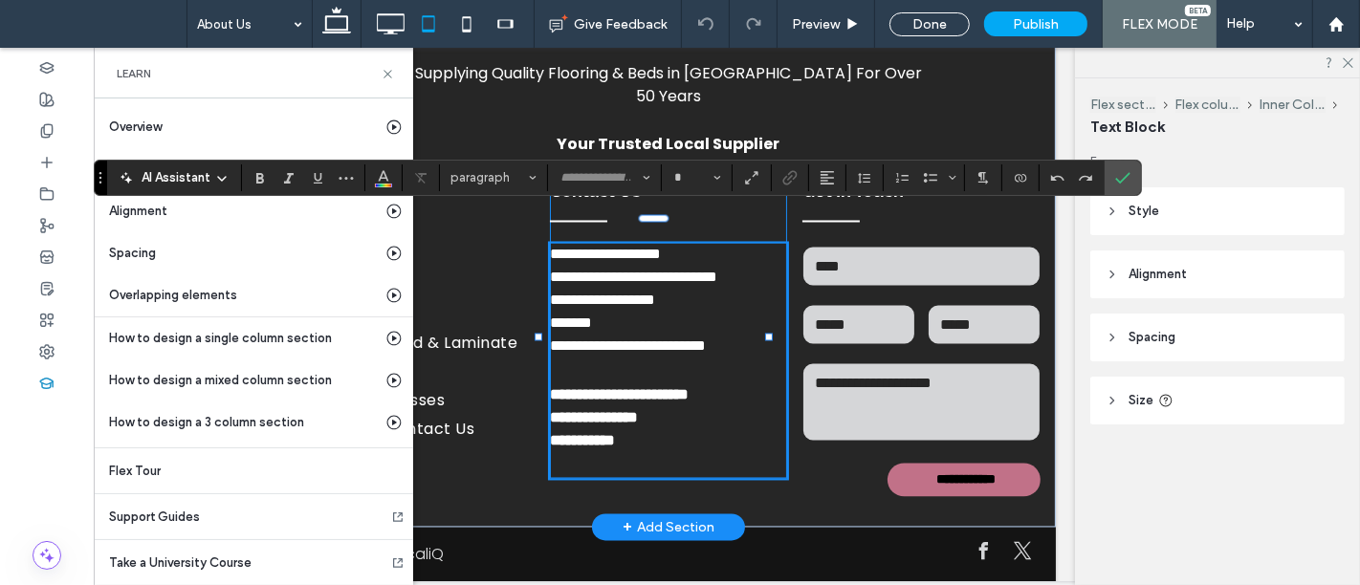
type input "*******"
type input "**"
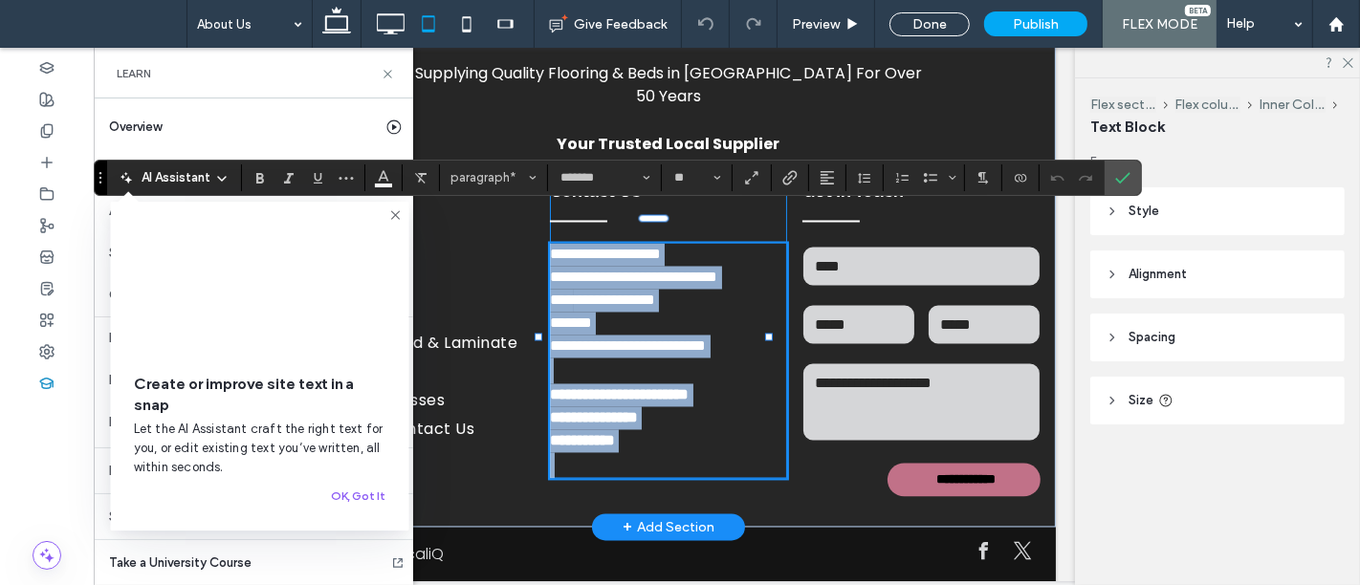
click at [612, 412] on strong "**********" at bounding box center [593, 419] width 88 height 14
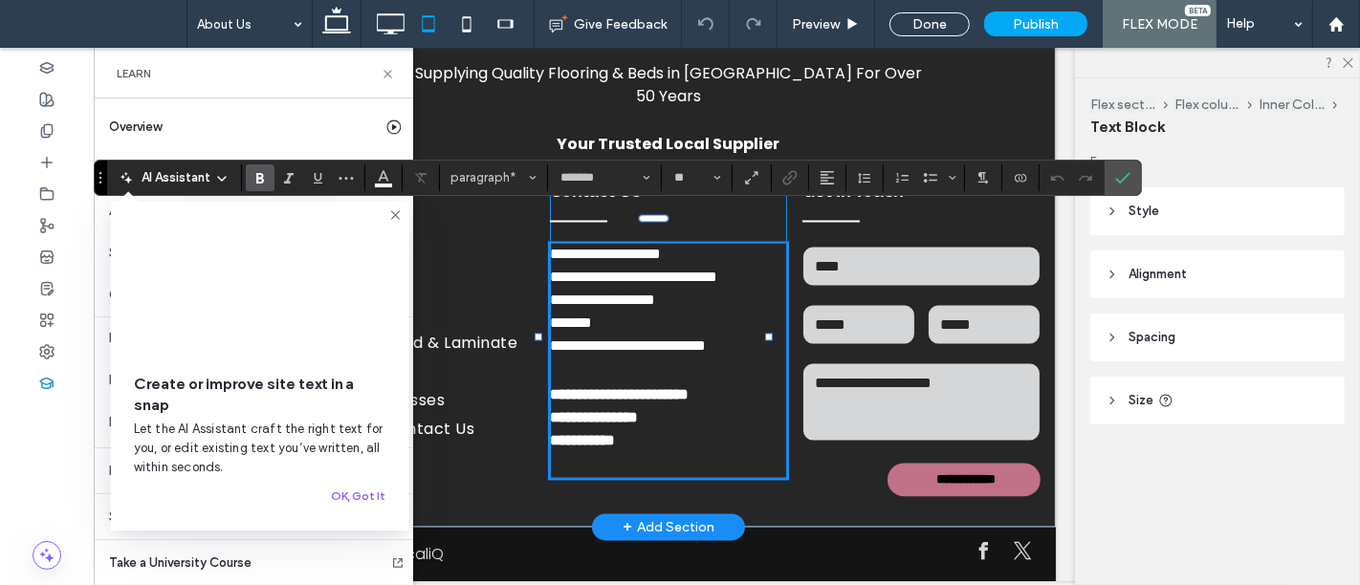
click at [648, 389] on strong "**********" at bounding box center [619, 396] width 140 height 14
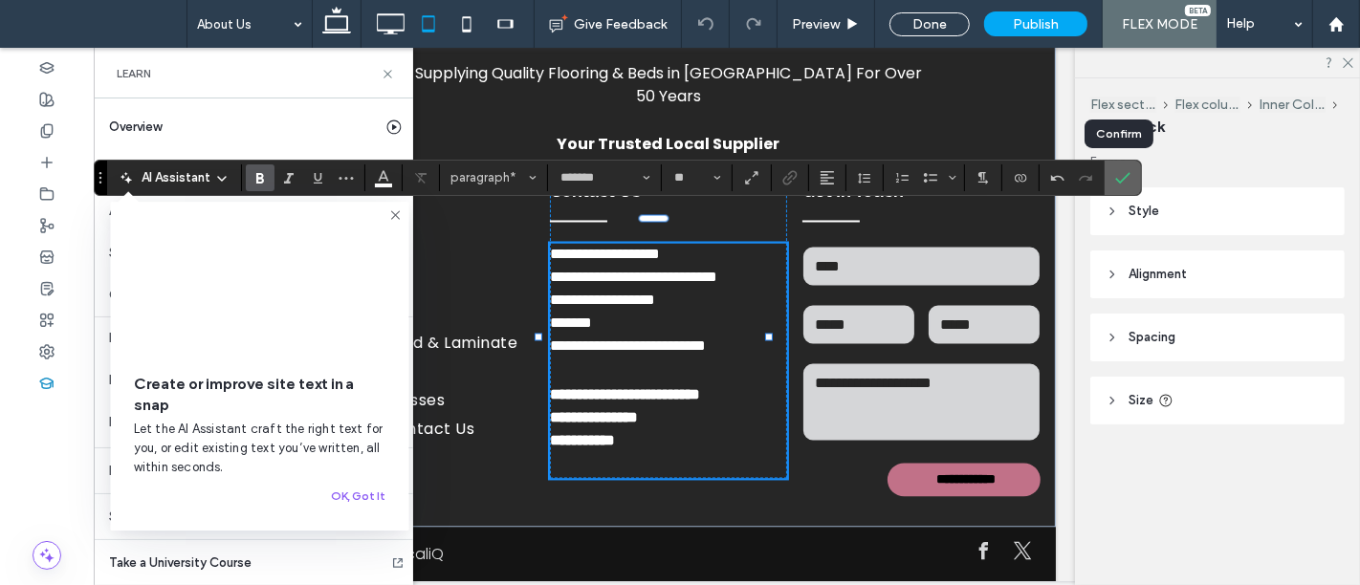
click at [1124, 176] on icon "Confirm" at bounding box center [1122, 177] width 15 height 15
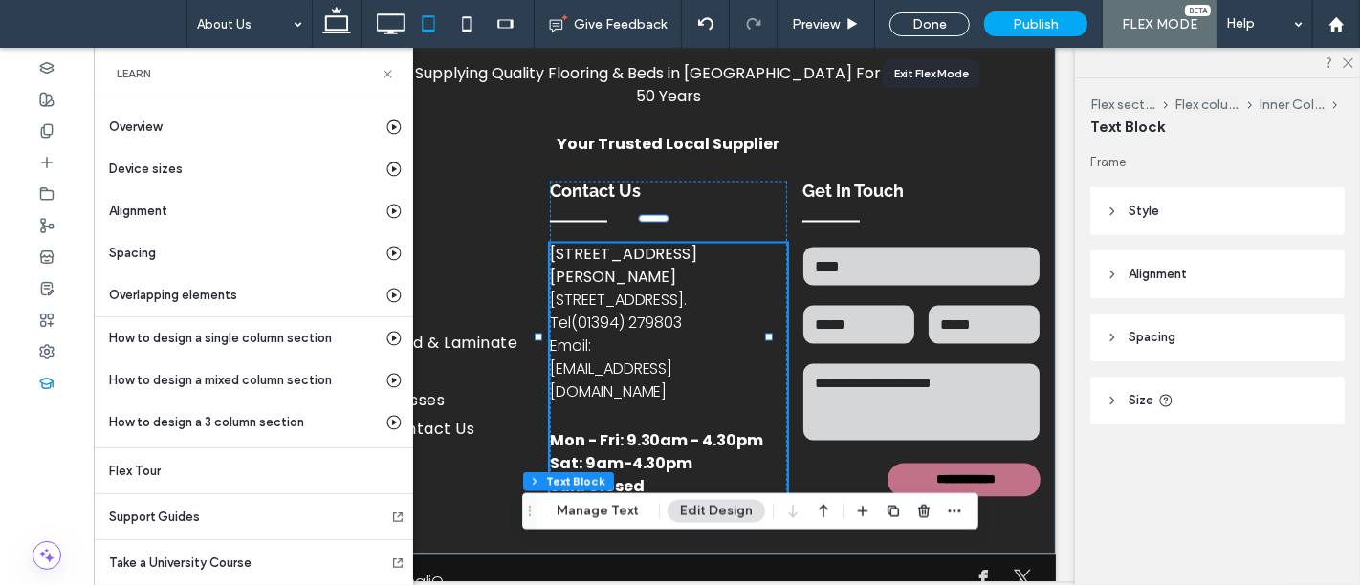
drag, startPoint x: 935, startPoint y: 26, endPoint x: 875, endPoint y: 579, distance: 556.9
click at [935, 26] on div "Done" at bounding box center [929, 24] width 80 height 24
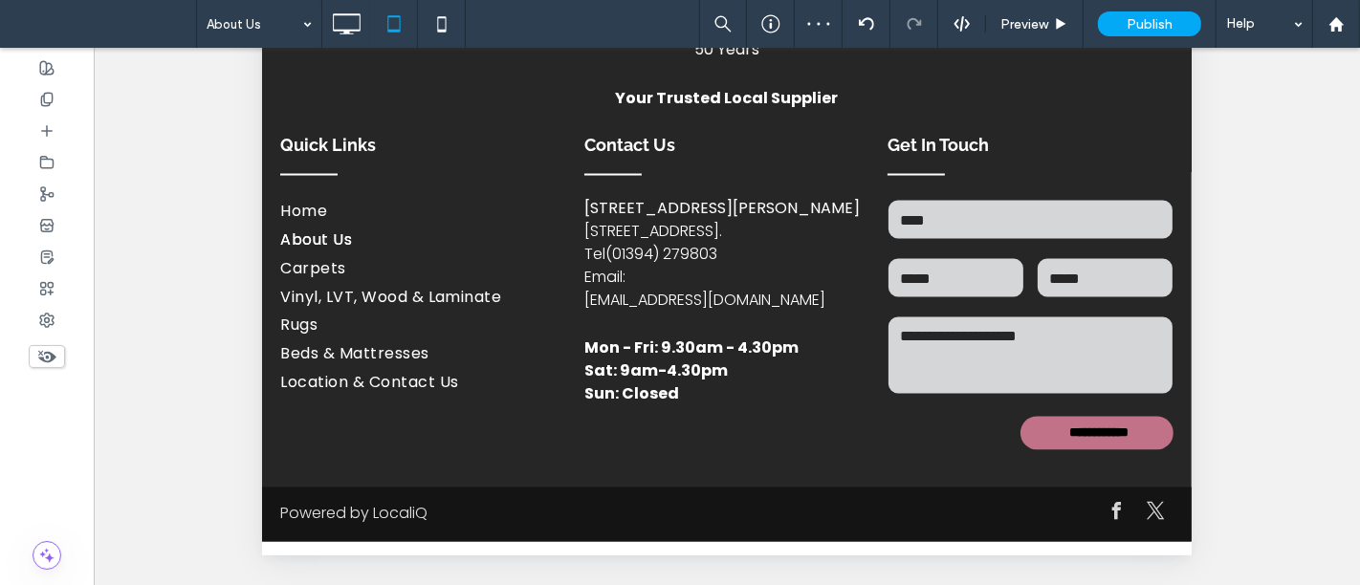
scroll to position [2054, 0]
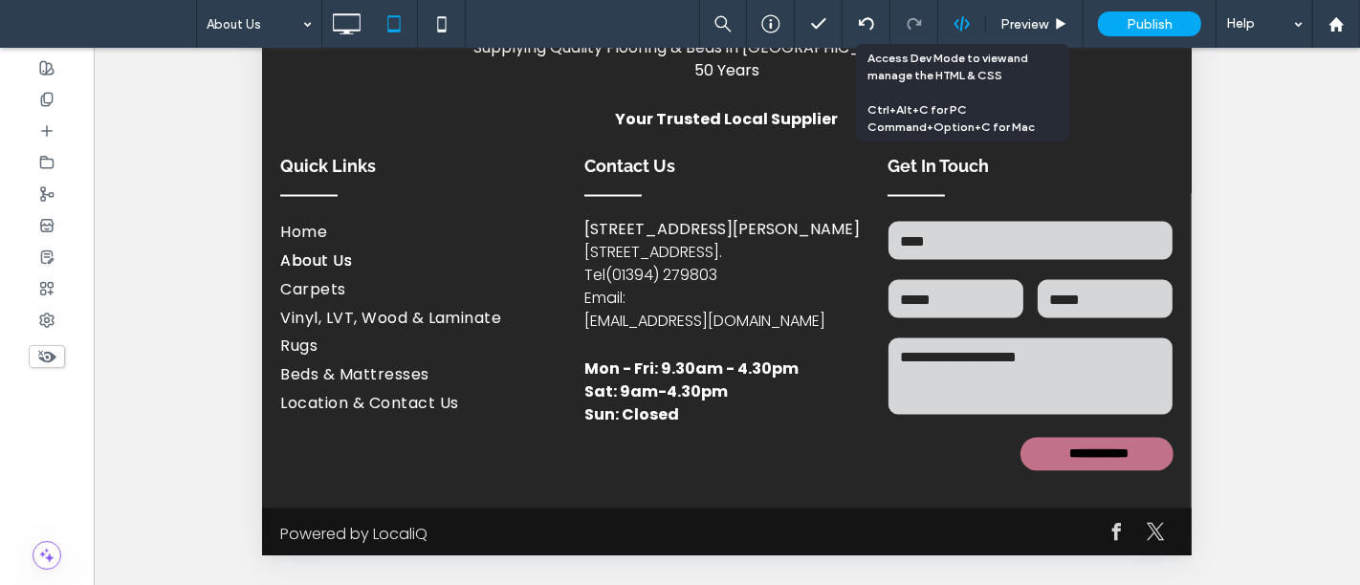
click at [959, 21] on icon at bounding box center [961, 23] width 17 height 17
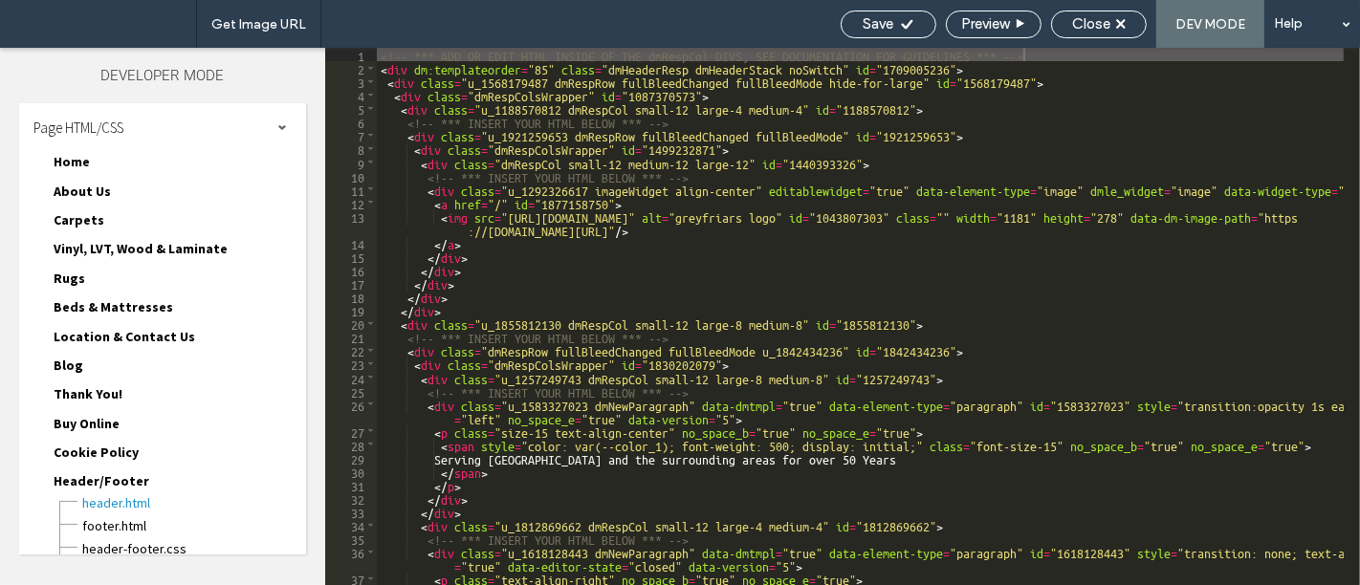
scroll to position [164, 0]
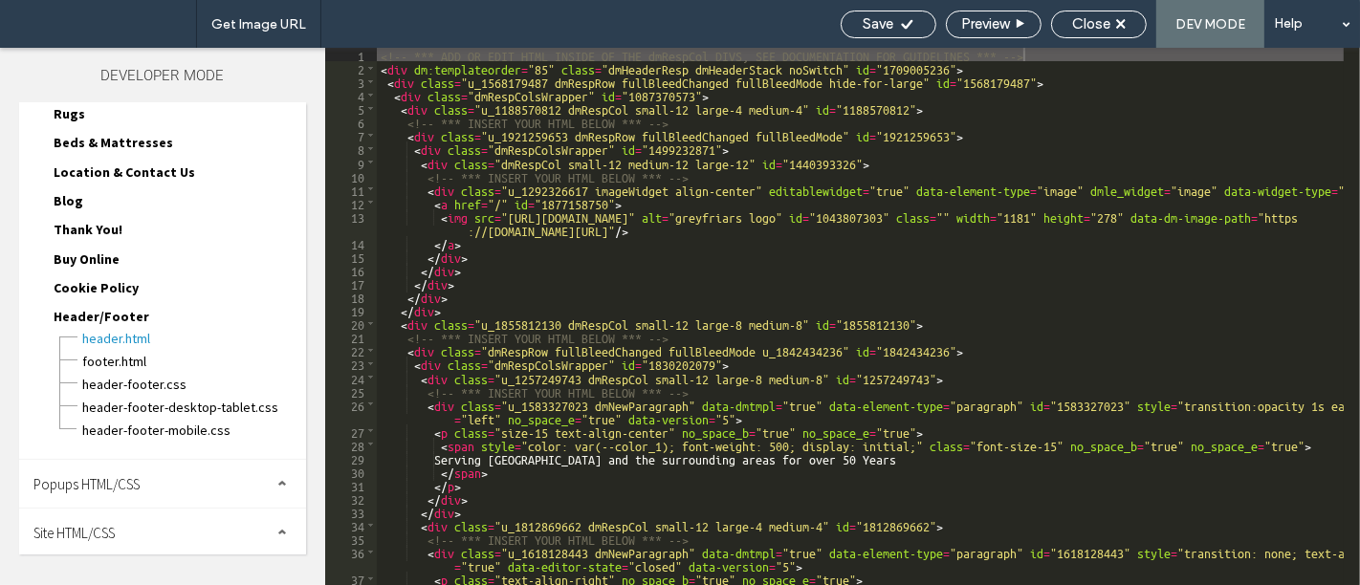
click at [100, 526] on span "Site HTML/CSS" at bounding box center [73, 533] width 81 height 18
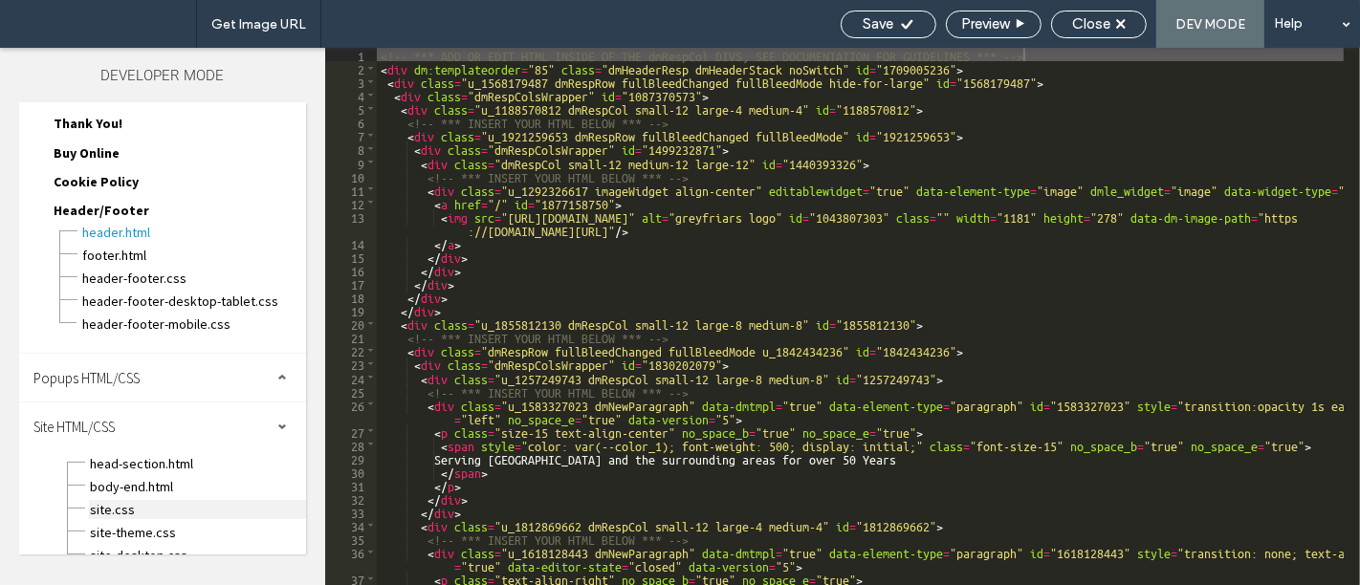
click at [119, 508] on span "site.css" at bounding box center [197, 509] width 217 height 19
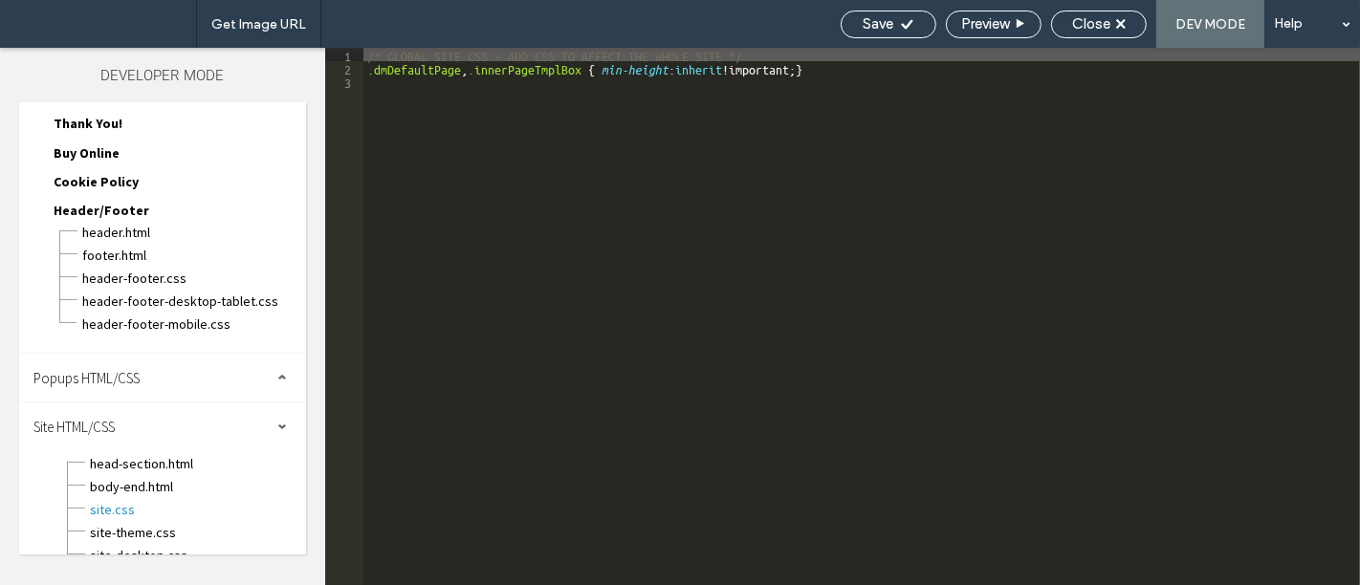
click at [842, 67] on div "/* GLOBAL SITE CSS - ADD CSS TO AFFECT THE WHOLE SITE */ .dmDefaultPage , .inne…" at bounding box center [861, 330] width 996 height 565
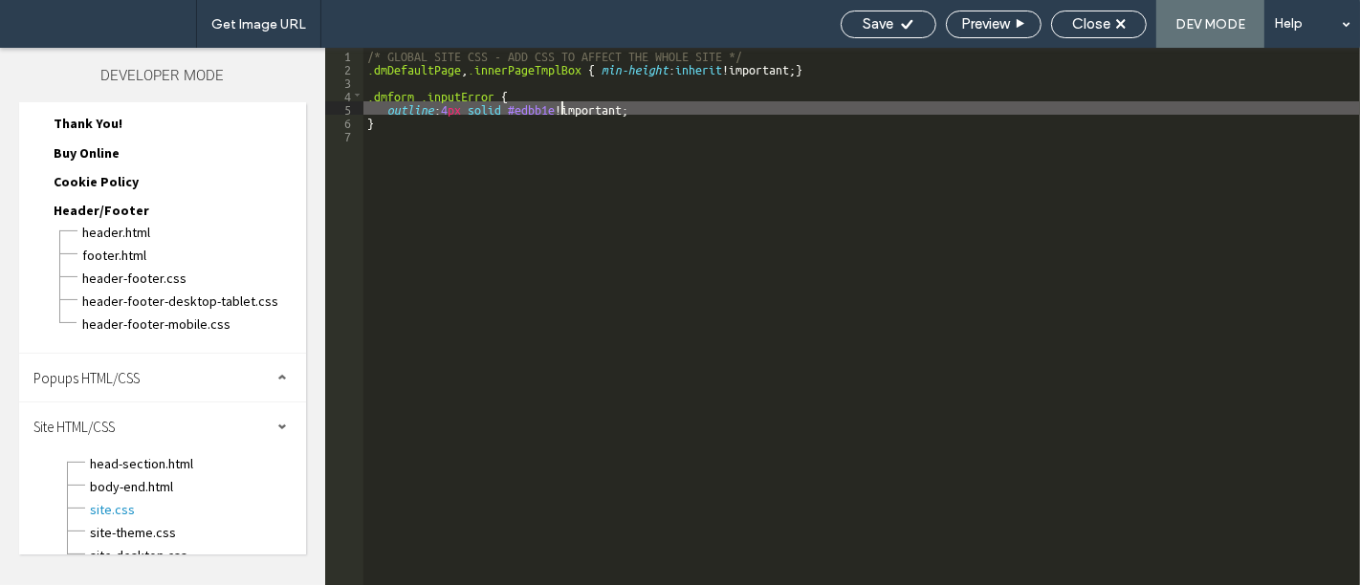
click at [563, 105] on div "/* GLOBAL SITE CSS - ADD CSS TO AFFECT THE WHOLE SITE */ .dmDefaultPage , .inne…" at bounding box center [861, 330] width 996 height 565
type textarea "**"
click at [889, 25] on span "Save" at bounding box center [878, 23] width 31 height 17
click at [1077, 11] on div "Close" at bounding box center [1099, 25] width 96 height 28
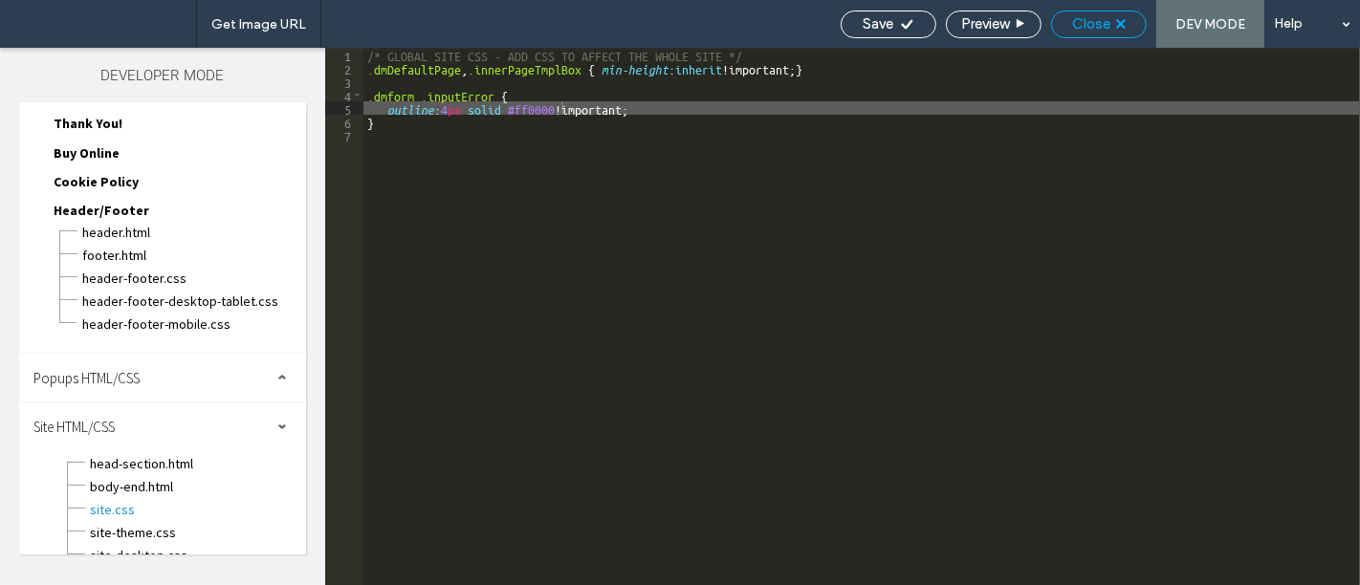
click at [1061, 24] on div "Close" at bounding box center [1099, 23] width 94 height 17
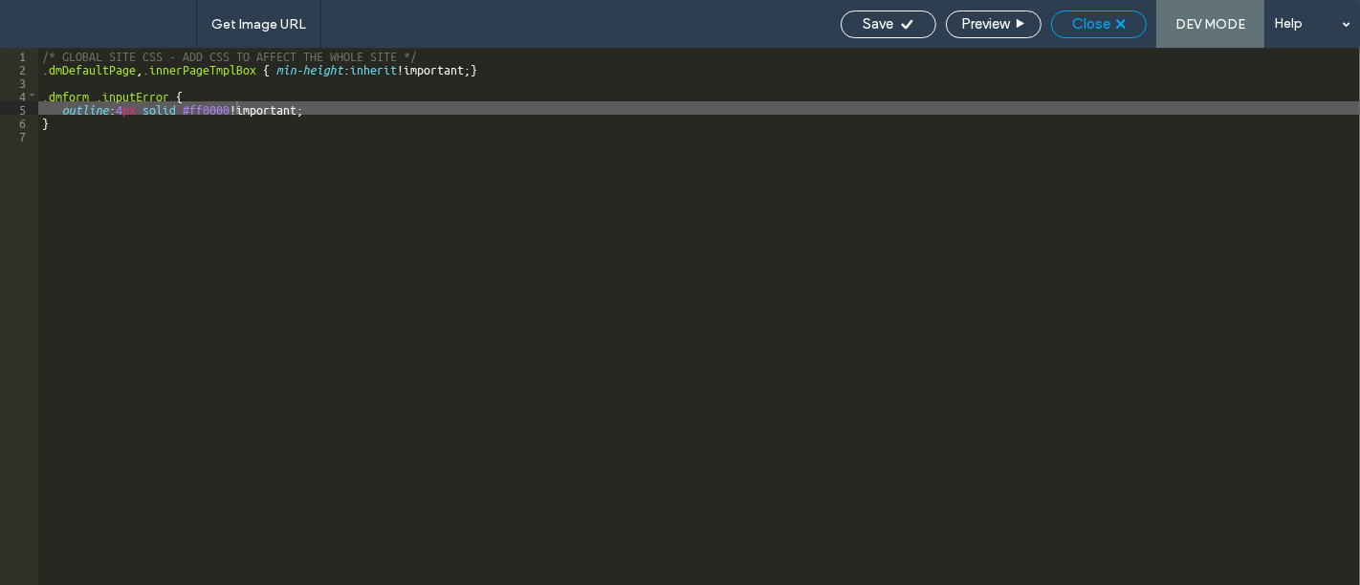
scroll to position [265, 0]
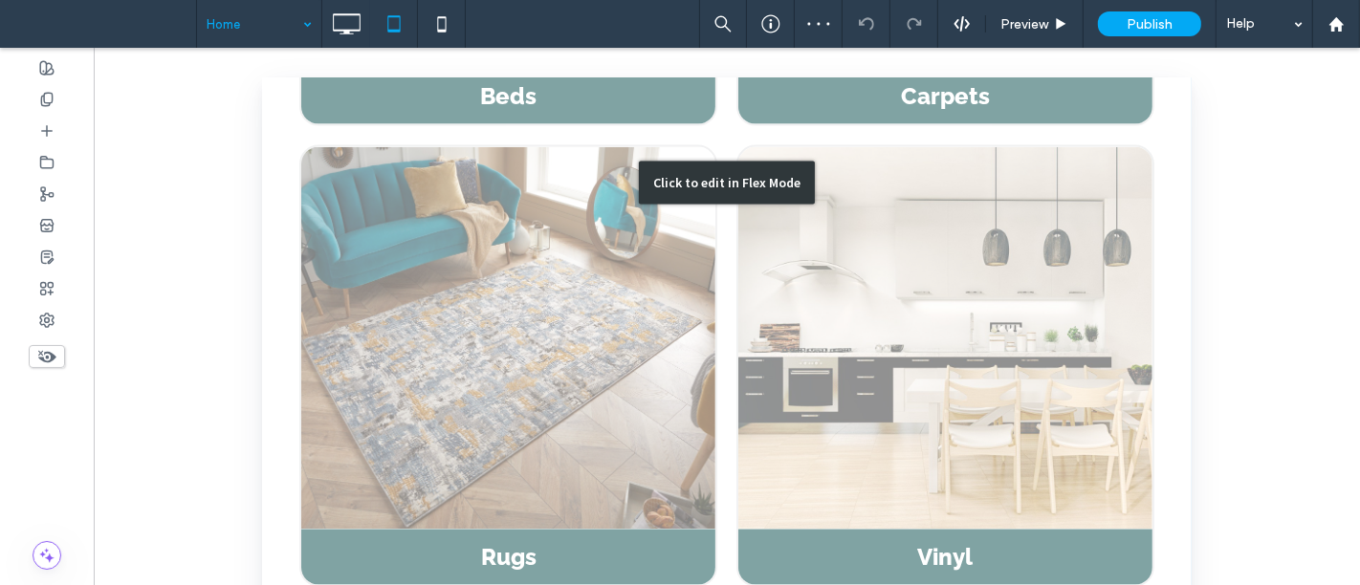
scroll to position [2549, 0]
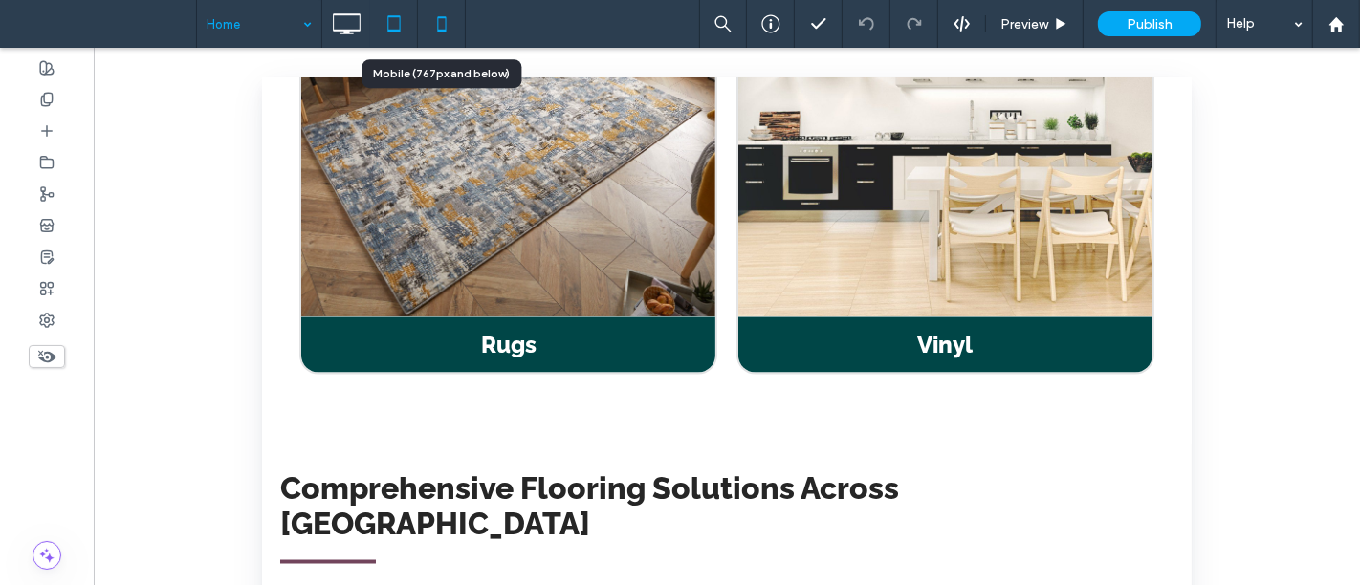
drag, startPoint x: 437, startPoint y: 20, endPoint x: 514, endPoint y: 262, distance: 253.7
click at [438, 20] on icon at bounding box center [442, 24] width 38 height 38
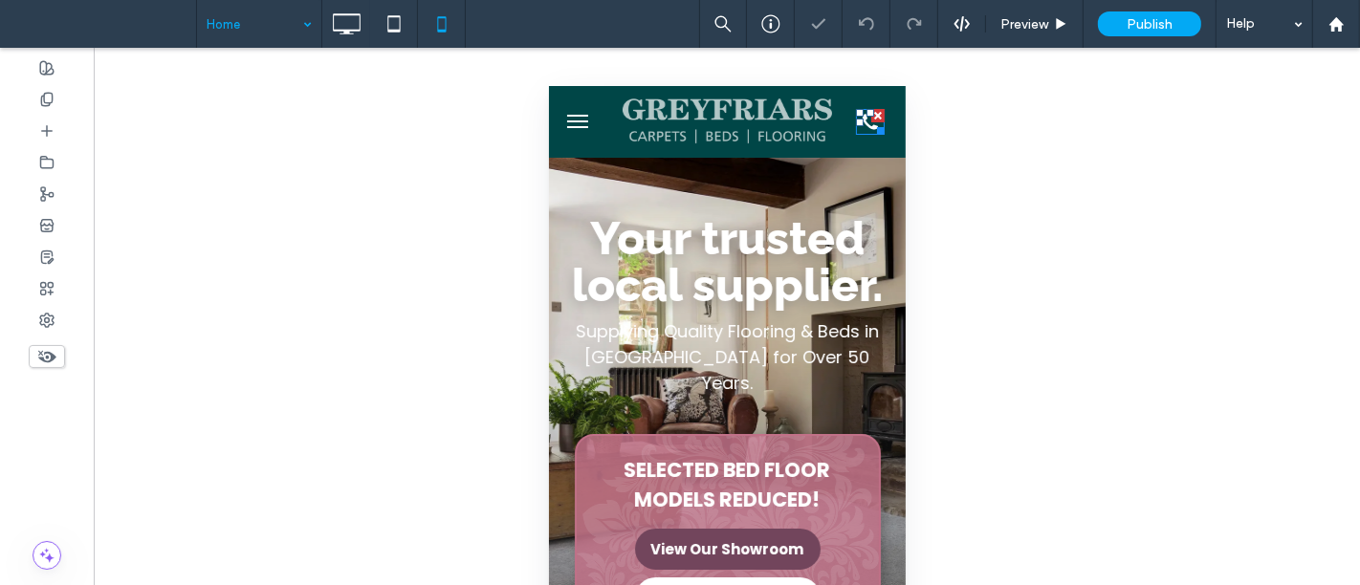
scroll to position [0, 0]
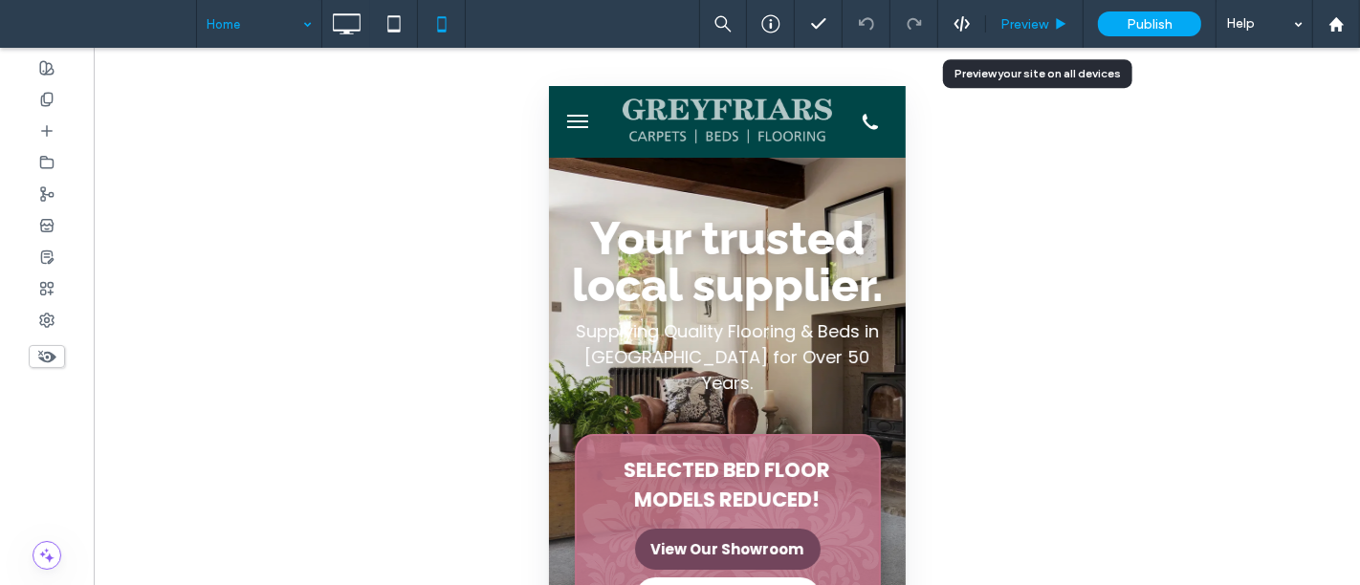
click at [1020, 27] on span "Preview" at bounding box center [1024, 24] width 48 height 16
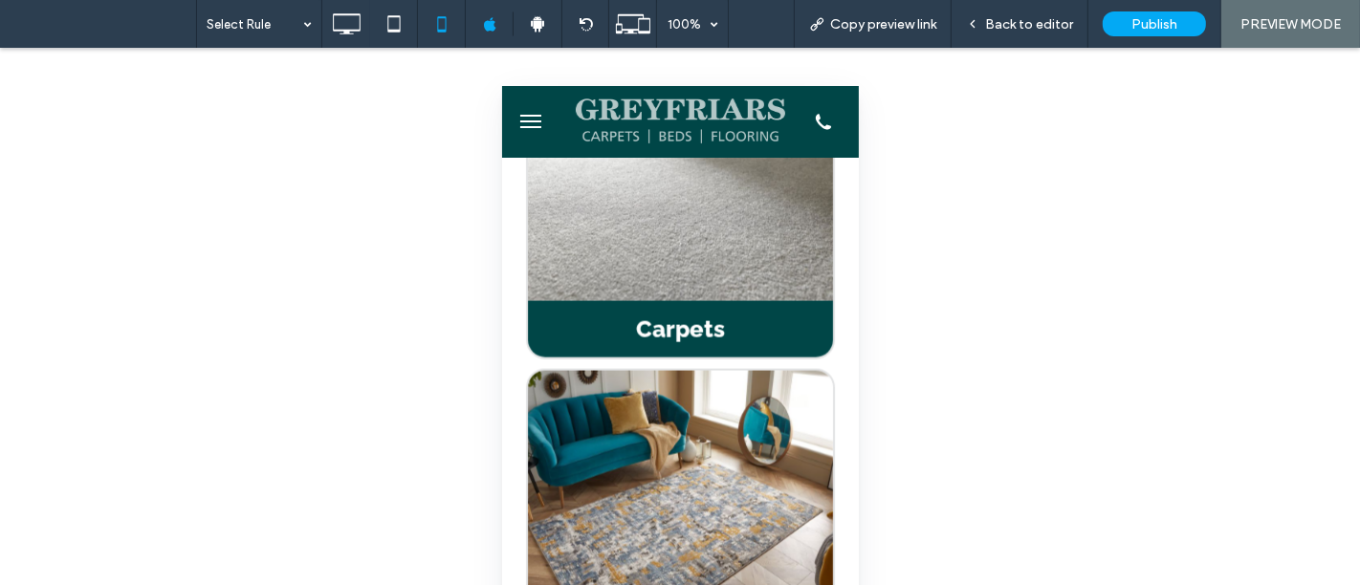
scroll to position [2656, 0]
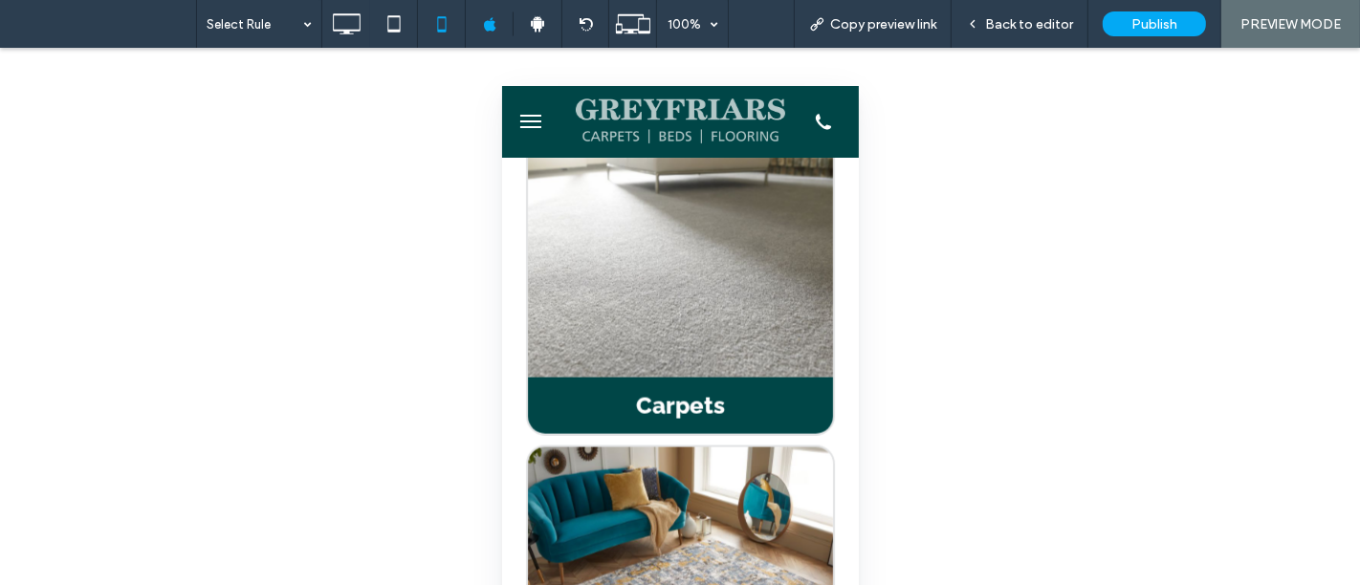
click at [523, 120] on span "menu" at bounding box center [529, 121] width 21 height 2
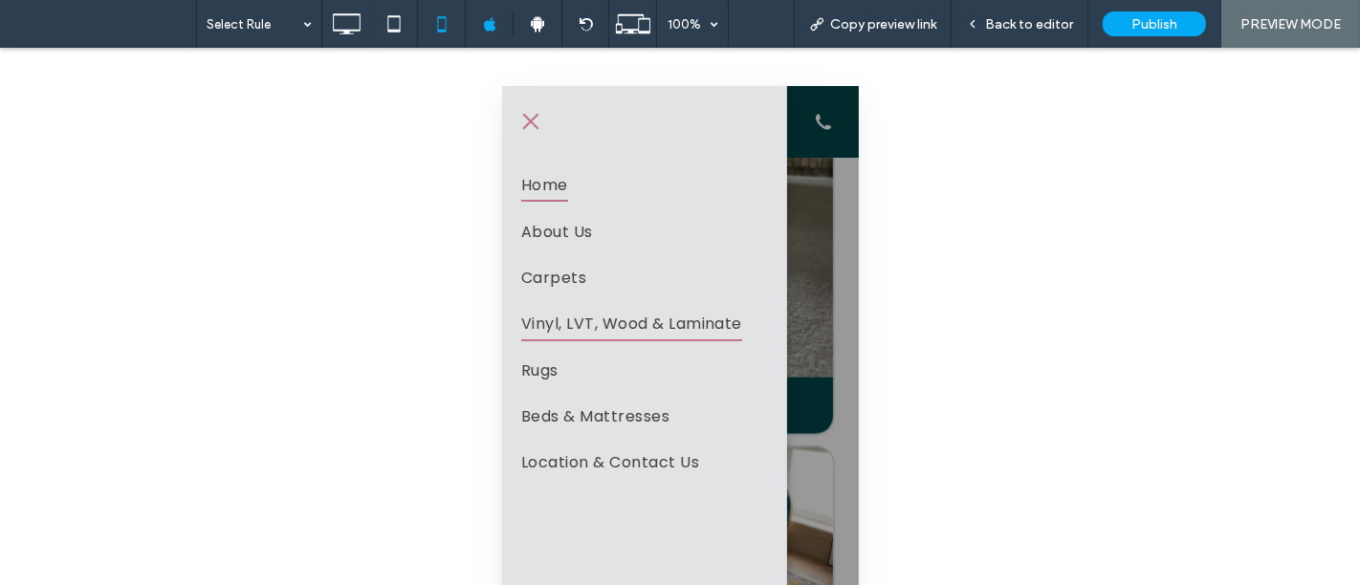
click at [632, 312] on span "Vinyl, LVT, Wood & Laminate" at bounding box center [630, 323] width 221 height 33
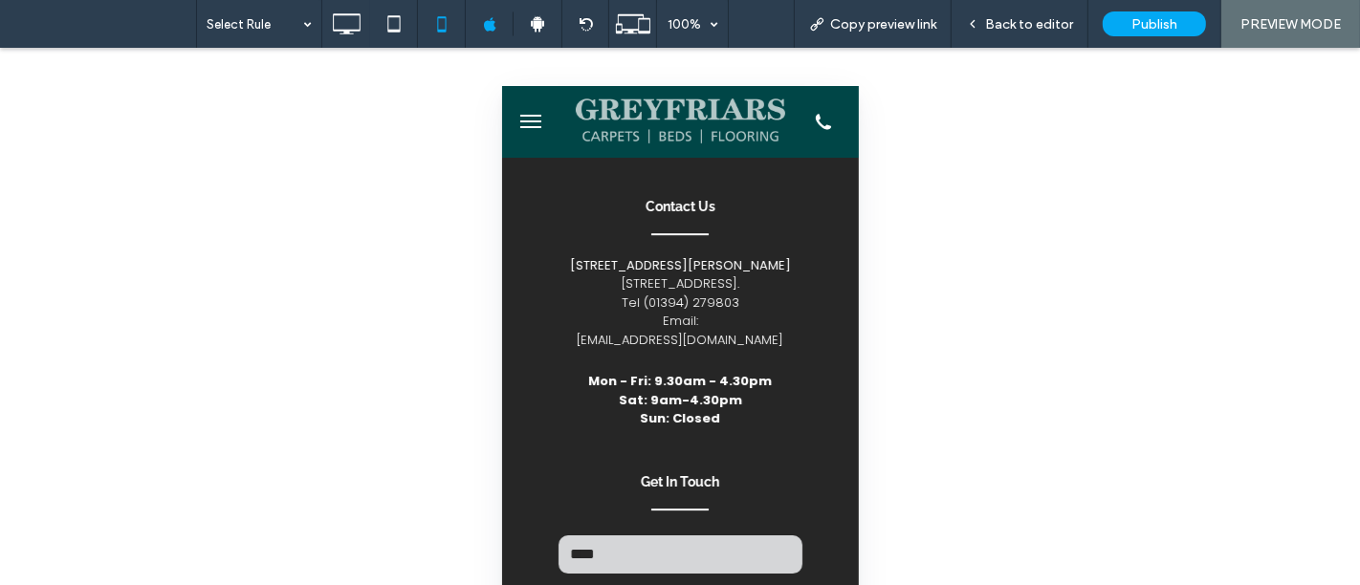
scroll to position [5154, 0]
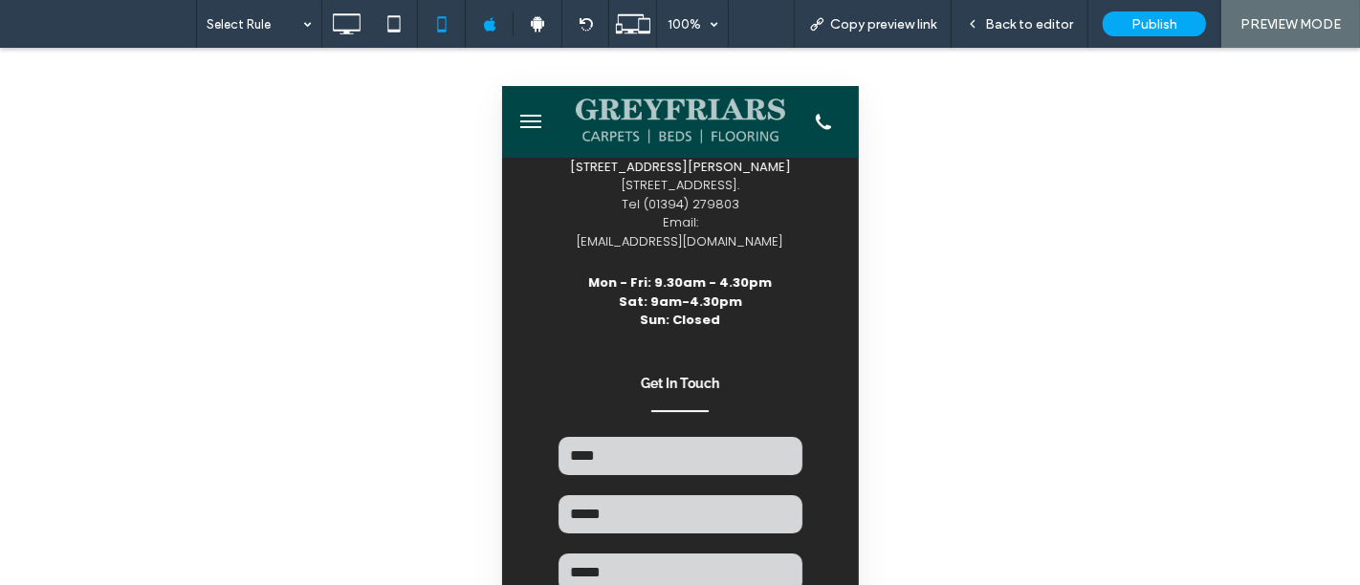
click at [296, 182] on div "Unhide? Yes Unhide? Yes Unhide? Yes Unhide? Yes Unhide? Yes Unhide? Yes Unhide?…" at bounding box center [680, 340] width 1360 height 585
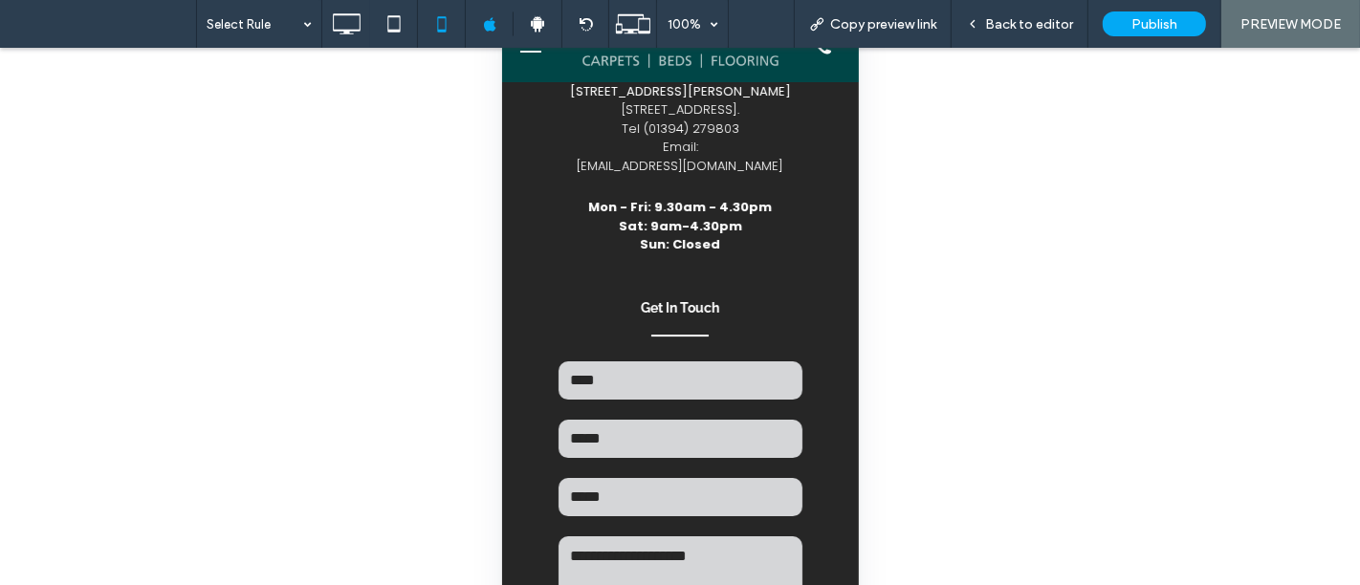
scroll to position [205, 0]
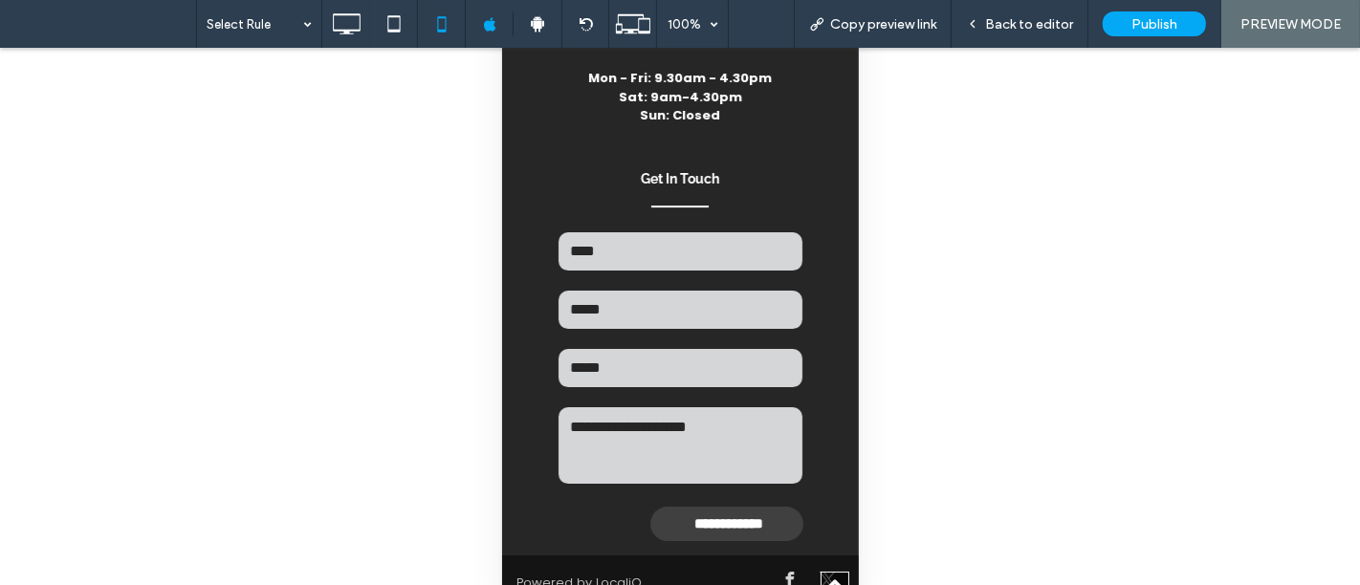
click at [723, 524] on input "**********" at bounding box center [727, 525] width 153 height 34
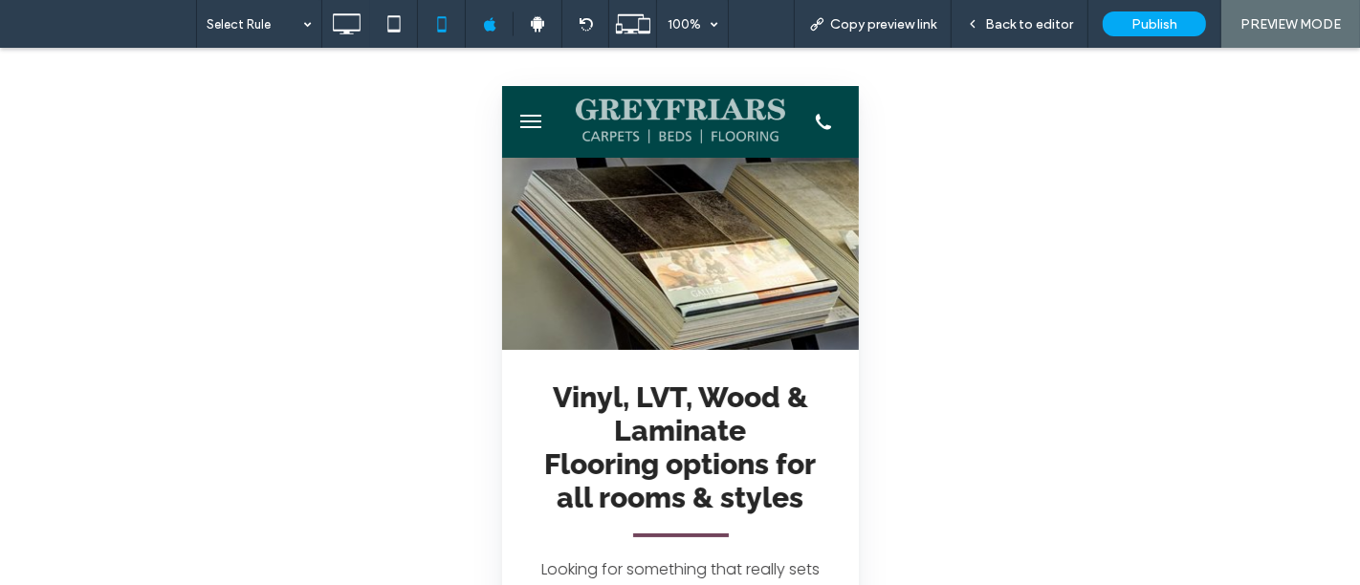
scroll to position [0, 0]
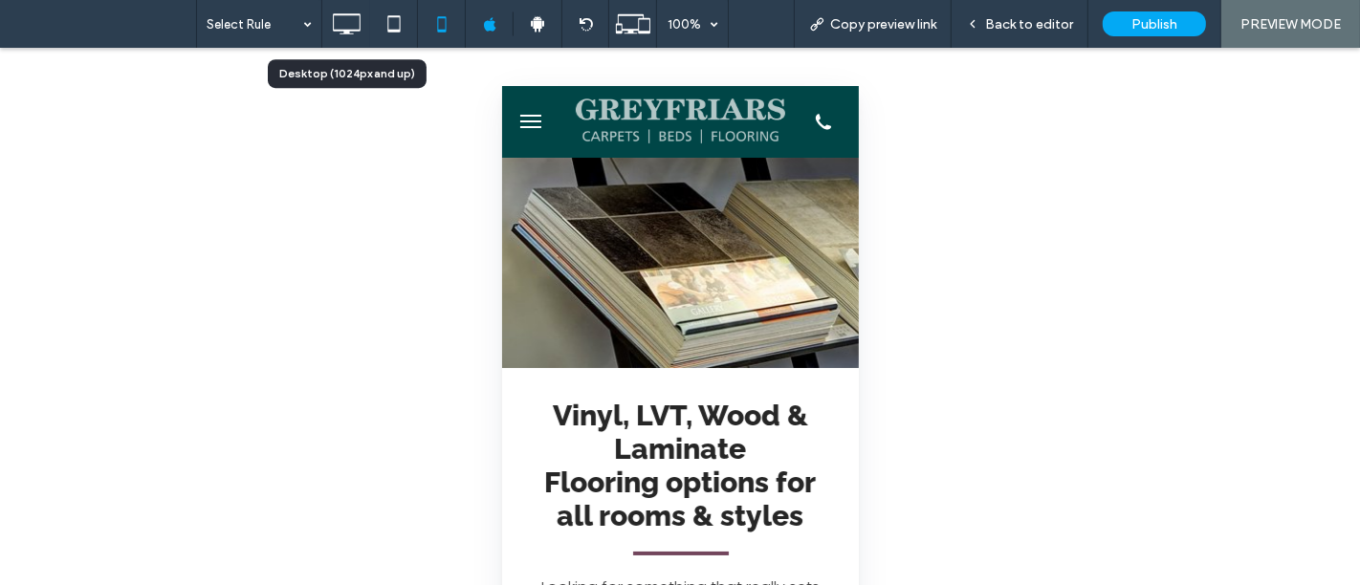
drag, startPoint x: 331, startPoint y: 22, endPoint x: 357, endPoint y: 25, distance: 26.0
click at [331, 22] on icon at bounding box center [346, 24] width 38 height 38
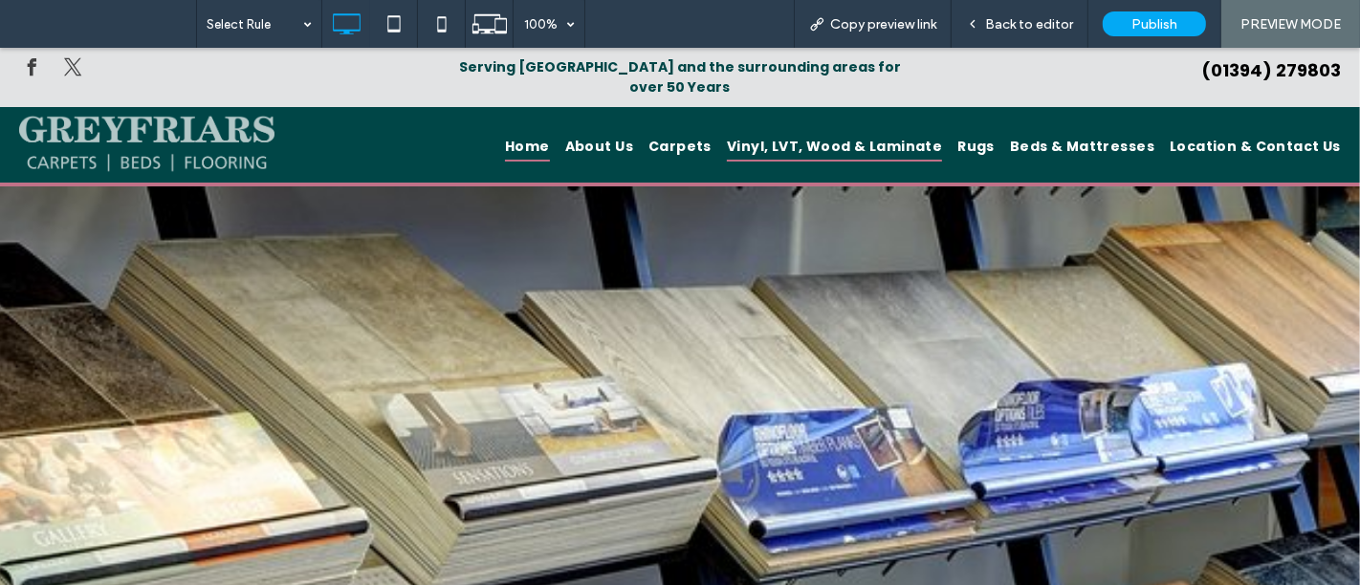
click at [550, 132] on span "Home" at bounding box center [527, 147] width 45 height 30
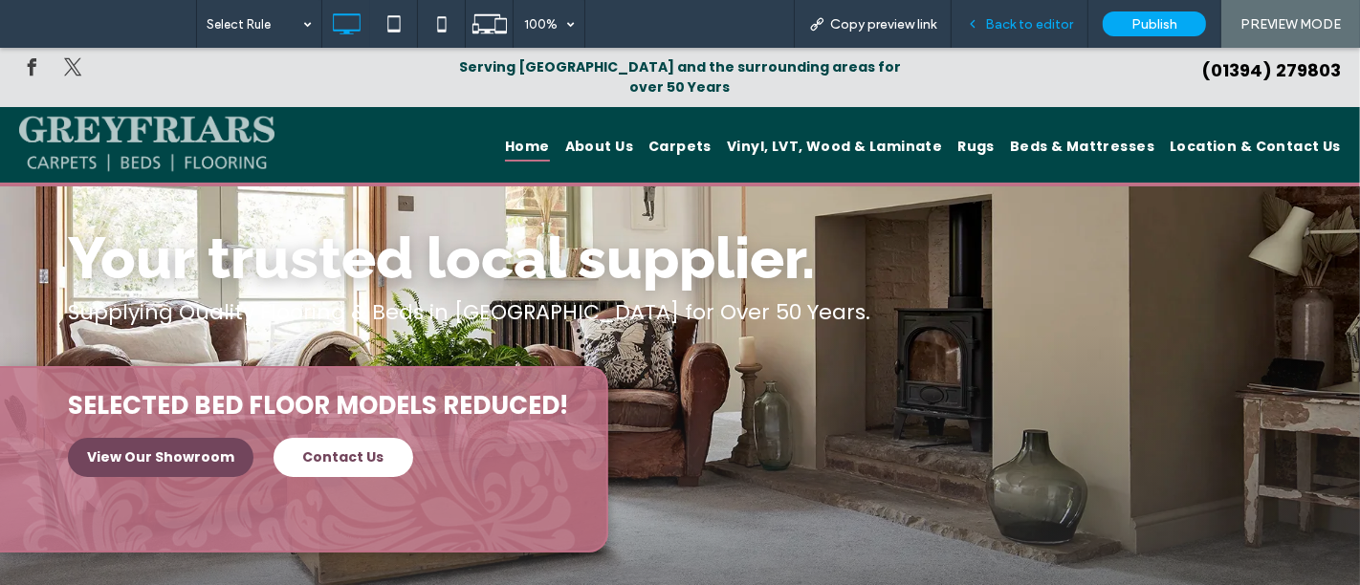
click at [1047, 31] on span "Back to editor" at bounding box center [1029, 24] width 88 height 16
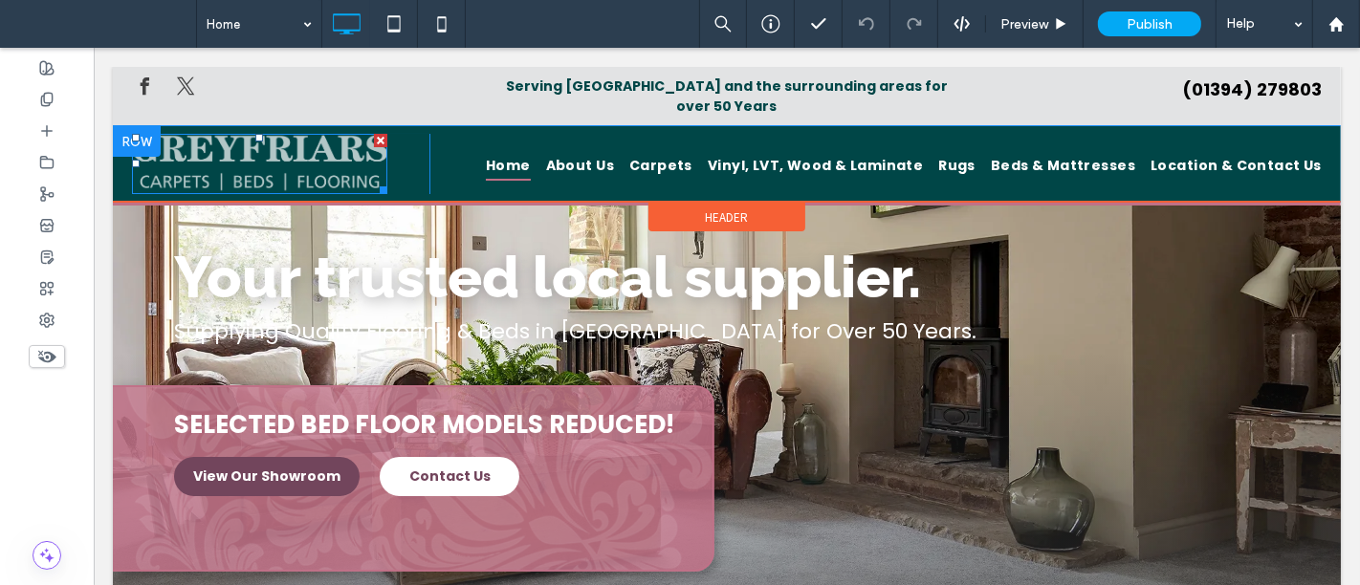
click at [272, 151] on img at bounding box center [258, 164] width 255 height 60
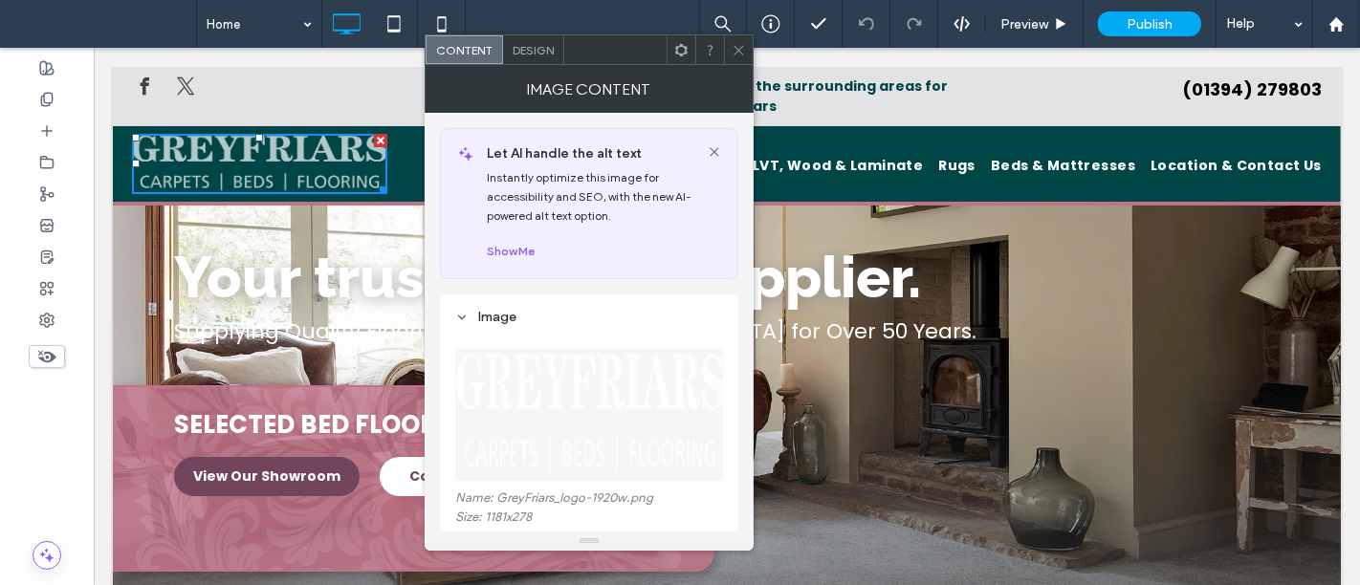
click at [544, 50] on span "Design" at bounding box center [533, 50] width 41 height 14
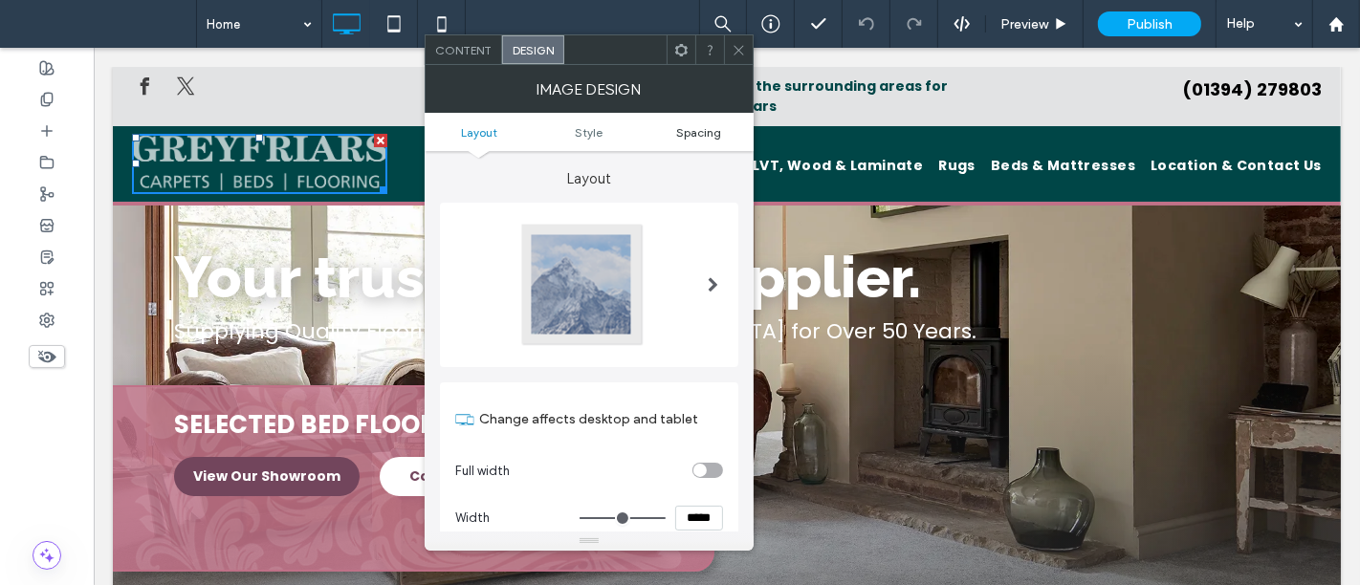
click at [710, 129] on span "Spacing" at bounding box center [698, 132] width 45 height 14
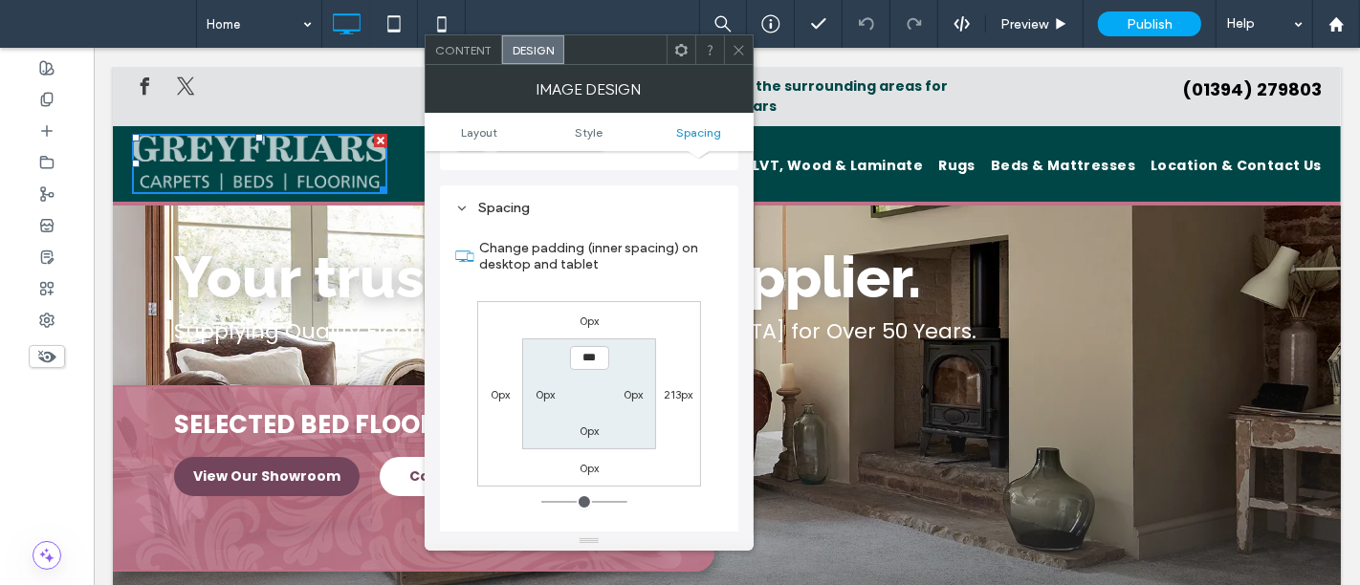
scroll to position [901, 0]
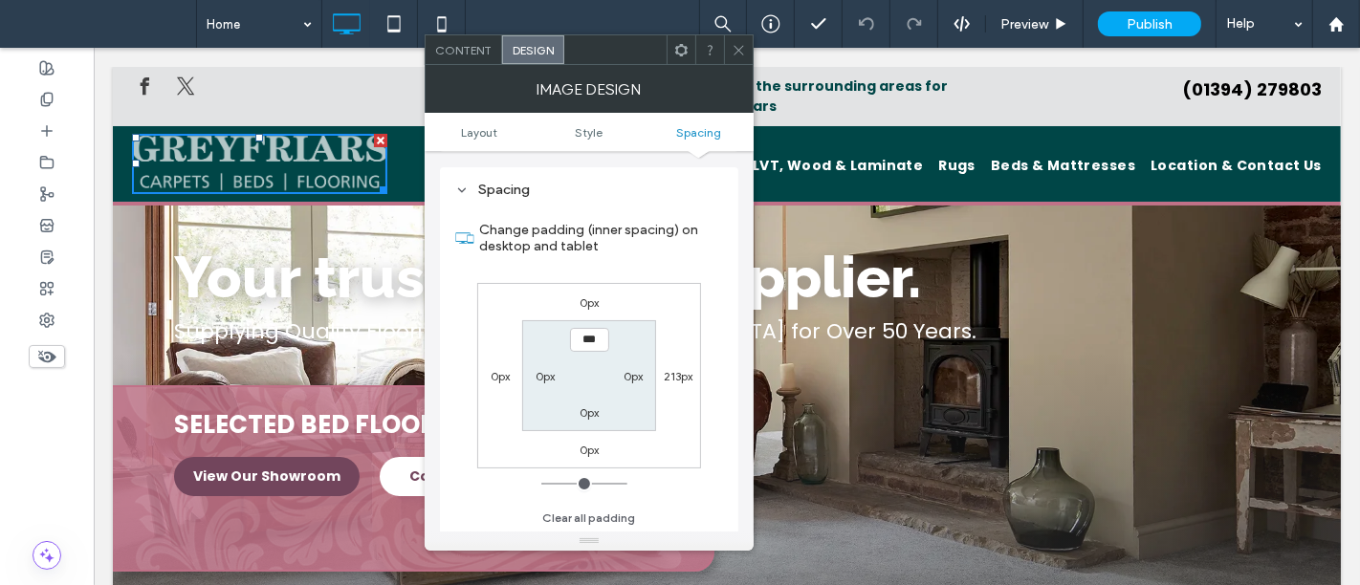
click at [581, 328] on input "***" at bounding box center [589, 340] width 39 height 24
click at [580, 335] on input "***" at bounding box center [589, 340] width 39 height 24
type input "***"
type input "*"
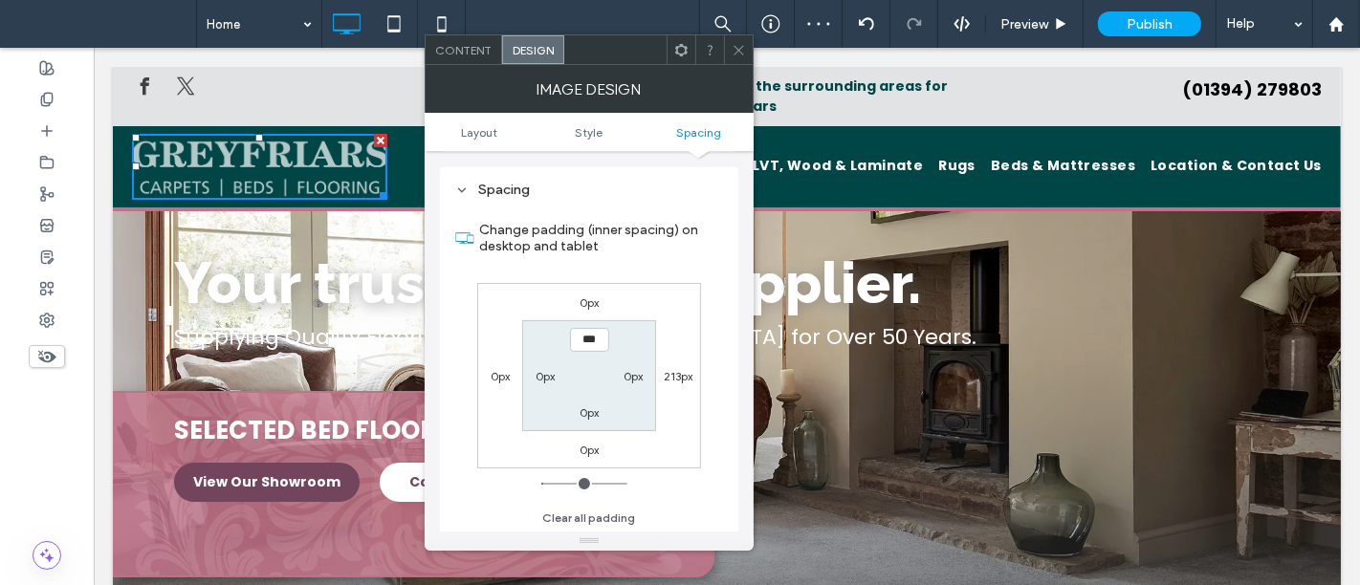
click at [737, 44] on icon at bounding box center [739, 50] width 14 height 14
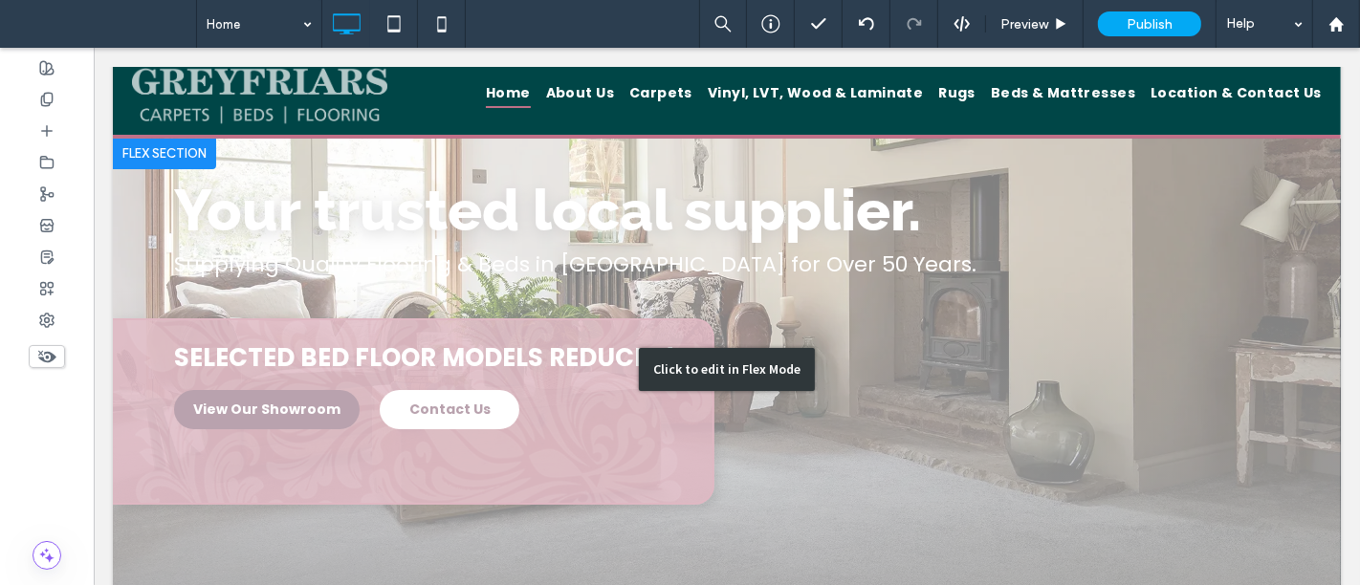
scroll to position [106, 0]
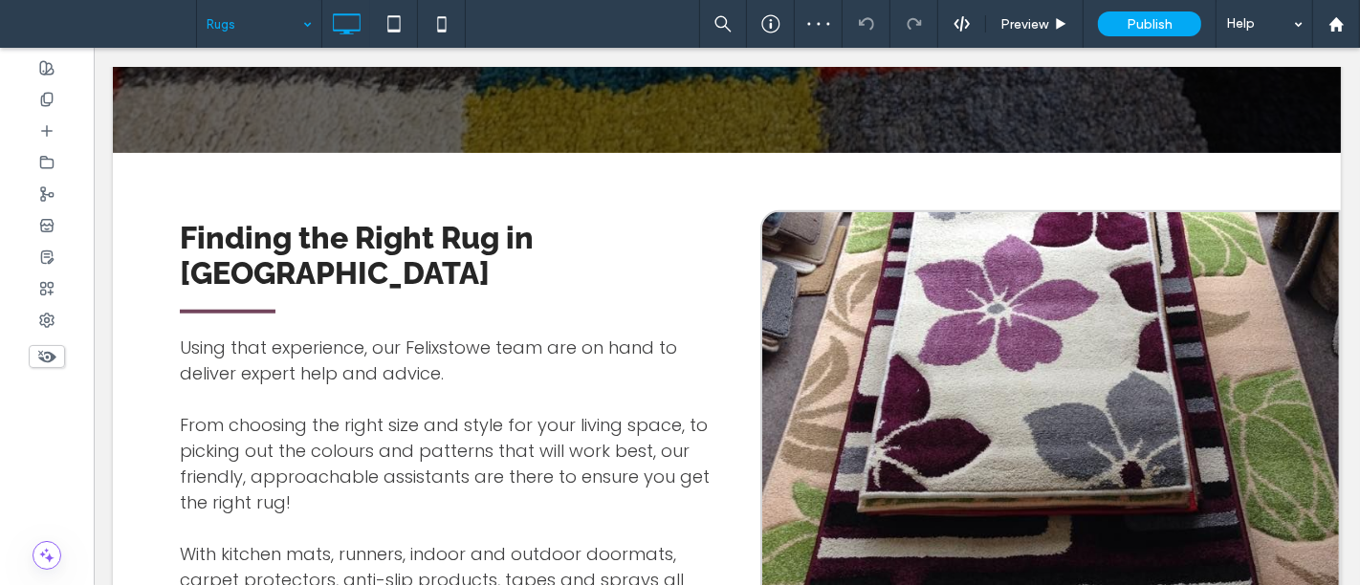
scroll to position [1593, 0]
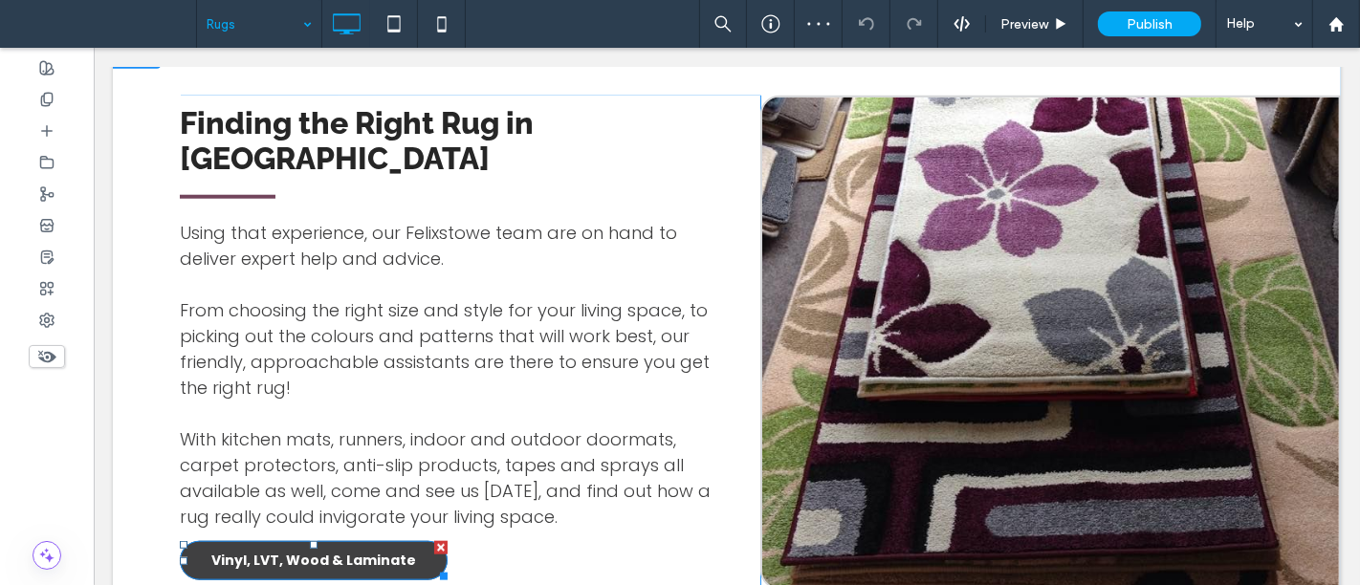
click at [324, 526] on span "Vinyl, LVT, Wood & Laminate" at bounding box center [312, 561] width 205 height 20
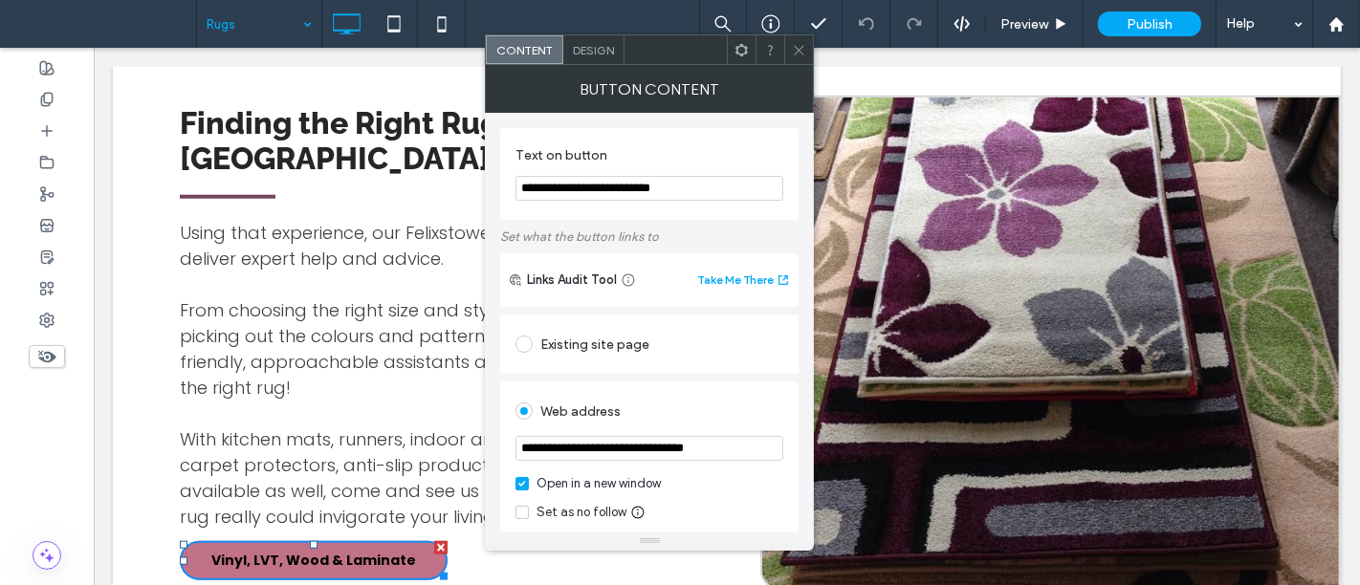
drag, startPoint x: 708, startPoint y: 183, endPoint x: 514, endPoint y: 182, distance: 193.2
click at [515, 182] on input "**********" at bounding box center [649, 188] width 268 height 25
type input "**********"
click at [796, 48] on icon at bounding box center [799, 50] width 14 height 14
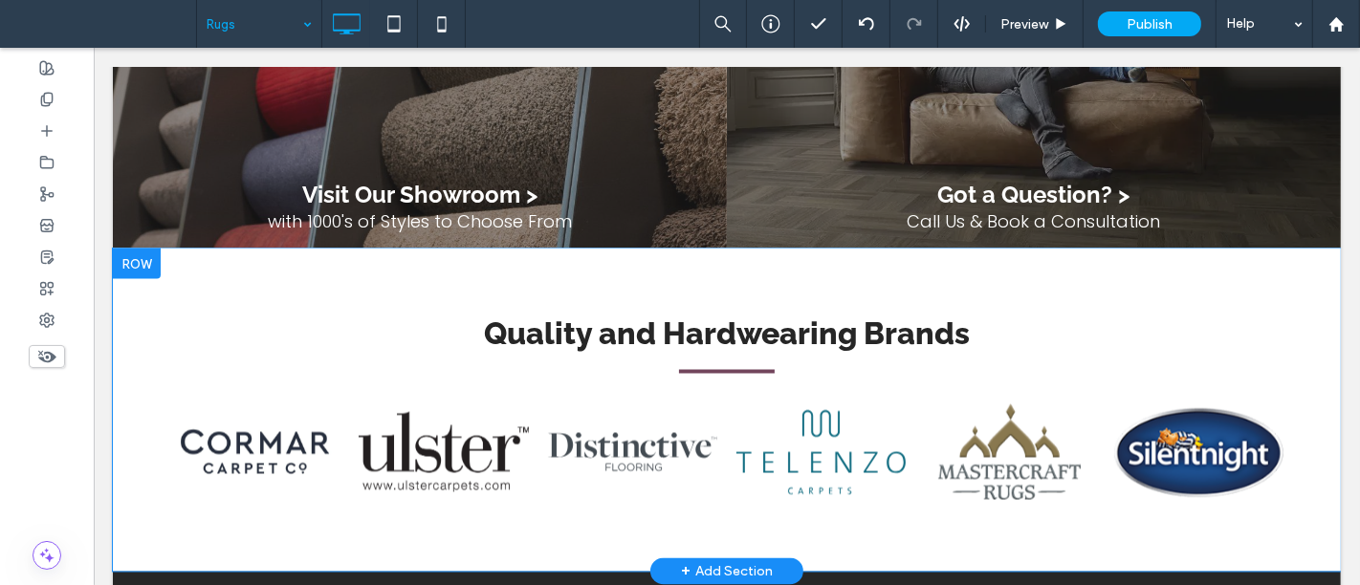
scroll to position [2869, 0]
